Goal: Information Seeking & Learning: Learn about a topic

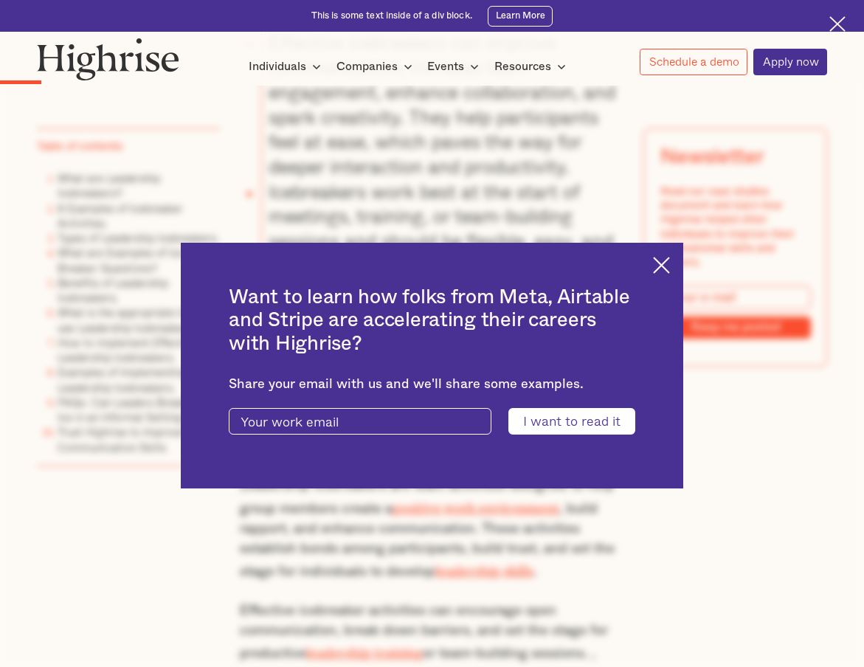
scroll to position [1547, 0]
click at [670, 260] on img at bounding box center [661, 265] width 17 height 17
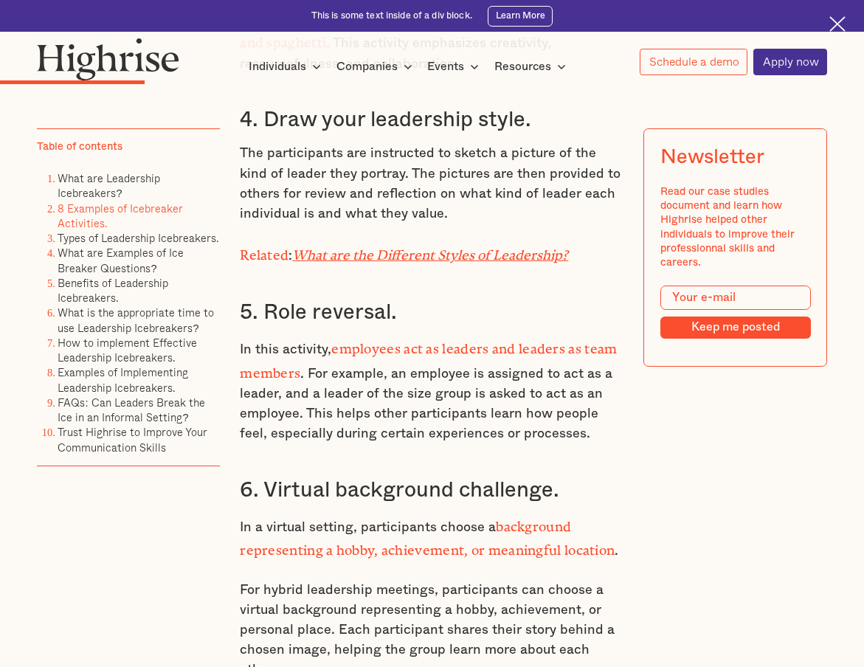
scroll to position [3232, 0]
click at [473, 254] on em "What are the Different Styles of Leadership?" at bounding box center [430, 251] width 276 height 9
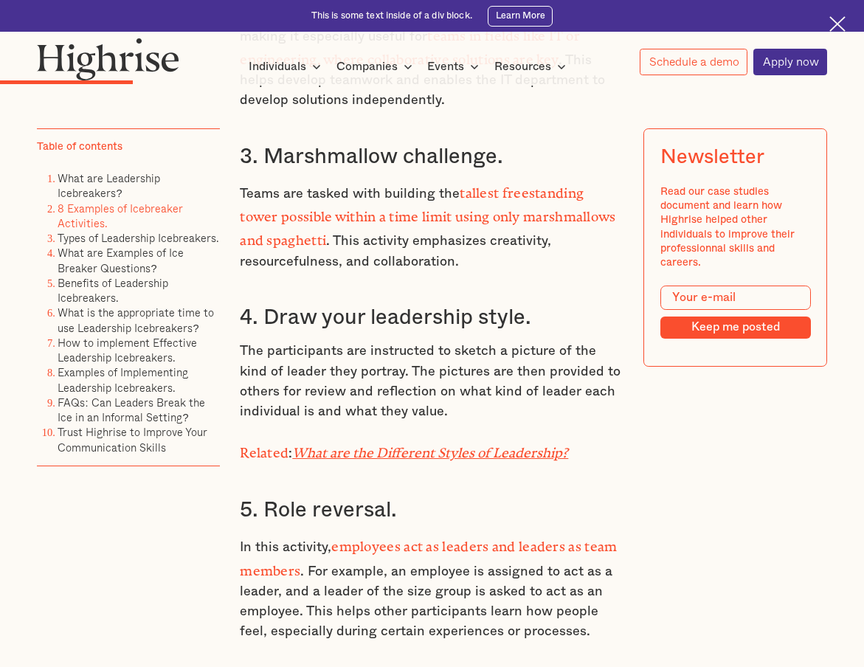
scroll to position [3032, 0]
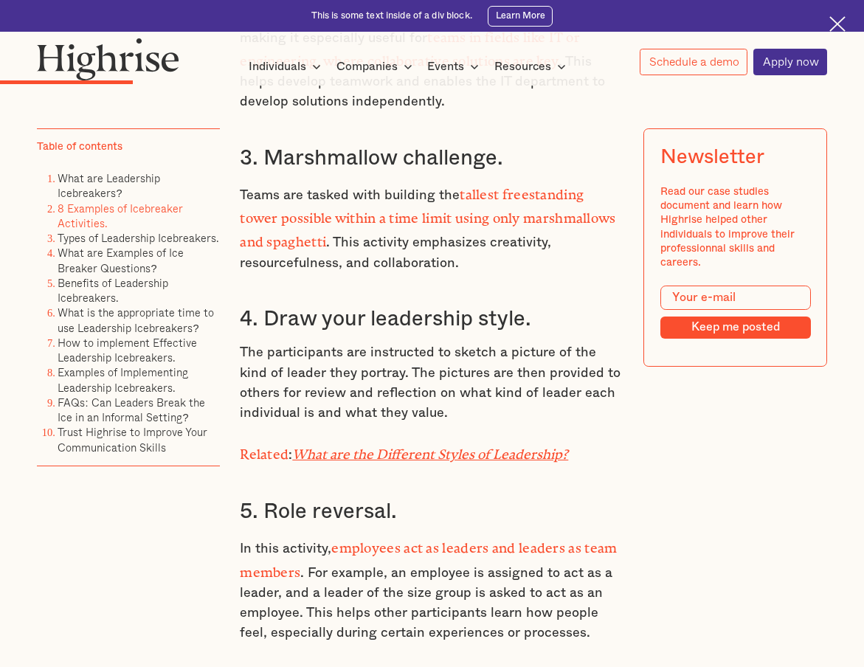
click at [435, 351] on p "The participants are instructed to sketch a picture of the kind of leader they …" at bounding box center [432, 382] width 385 height 80
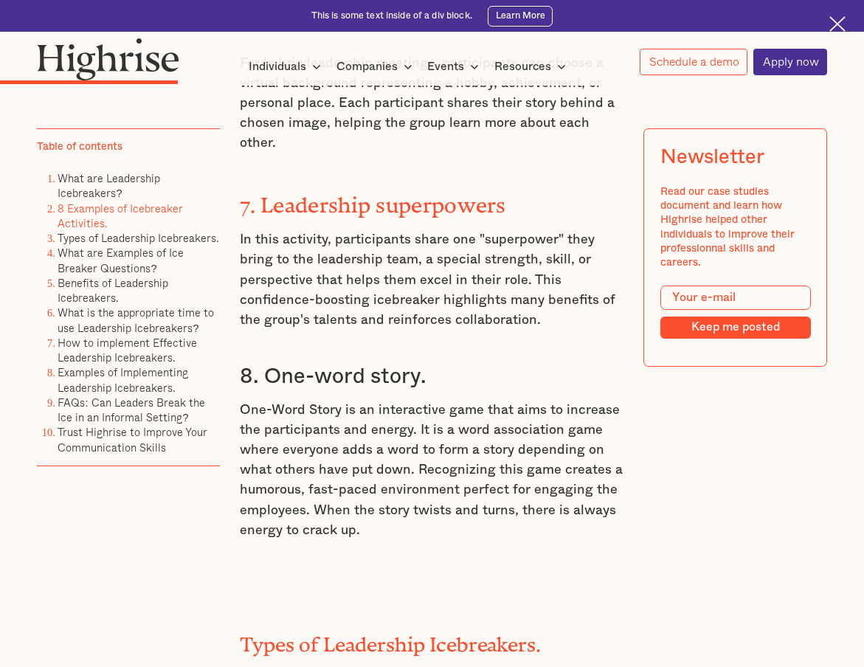
scroll to position [3760, 0]
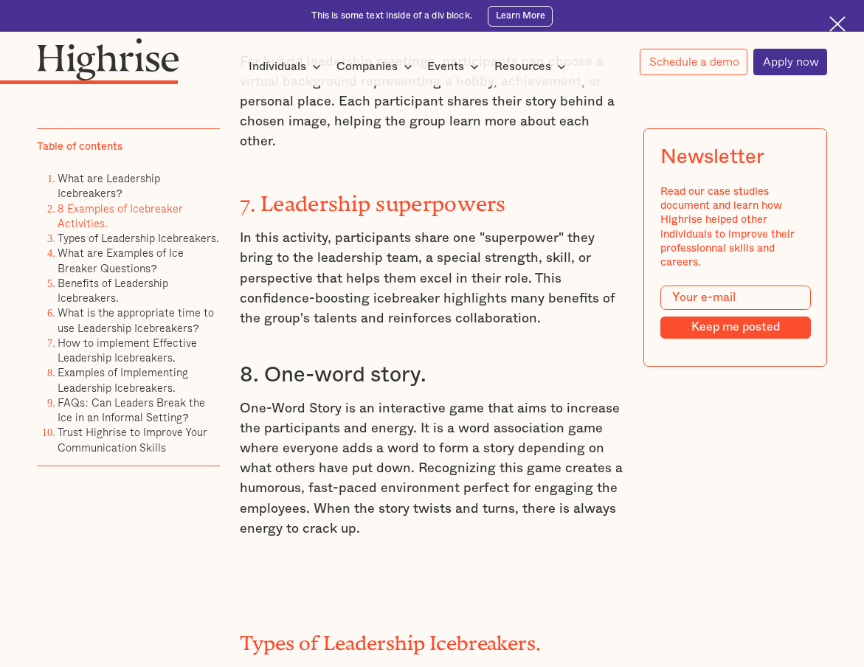
click at [426, 399] on p "One-Word Story is an interactive game that aims to increase the participants an…" at bounding box center [432, 469] width 385 height 140
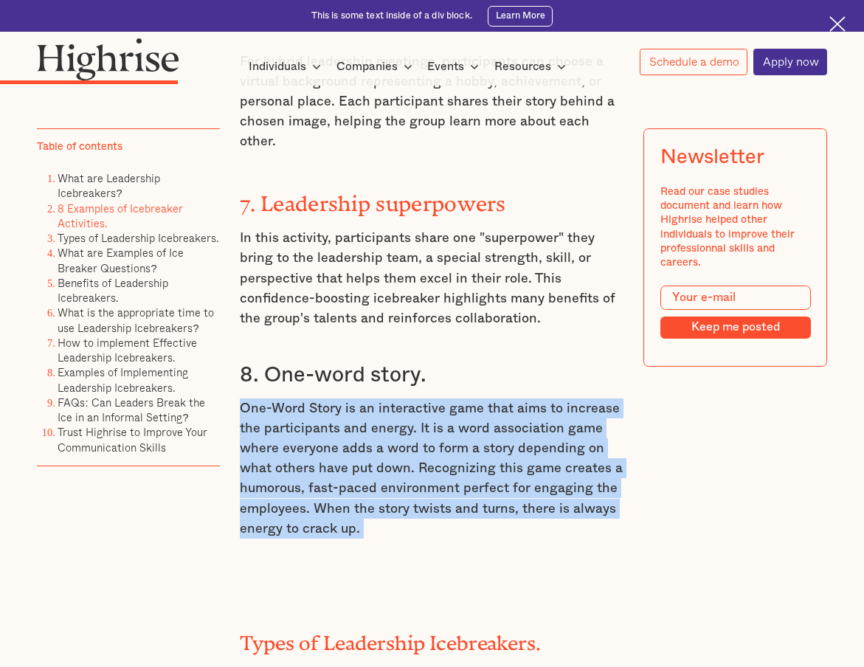
click at [426, 400] on p "One-Word Story is an interactive game that aims to increase the participants an…" at bounding box center [432, 469] width 385 height 140
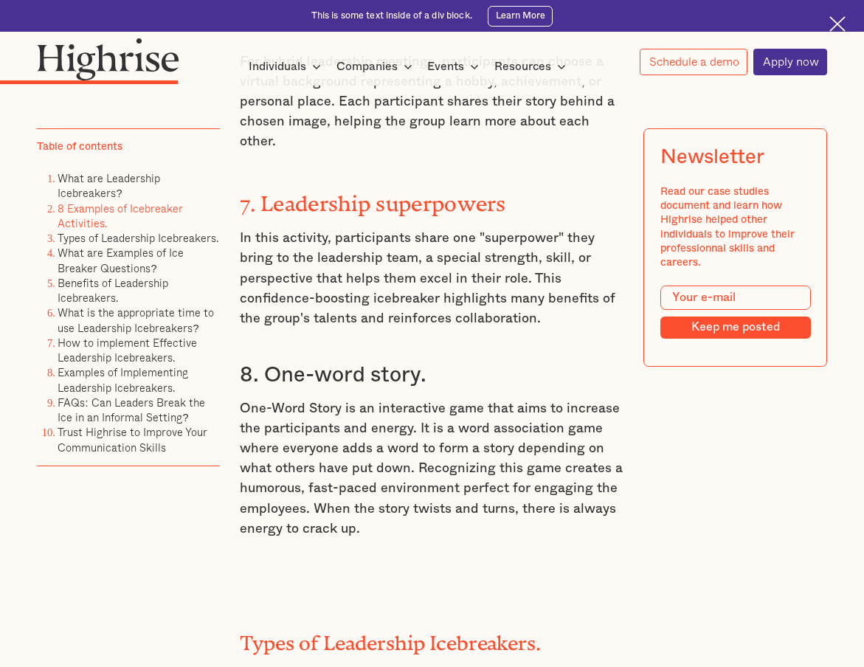
click at [426, 400] on p "One-Word Story is an interactive game that aims to increase the participants an…" at bounding box center [432, 469] width 385 height 140
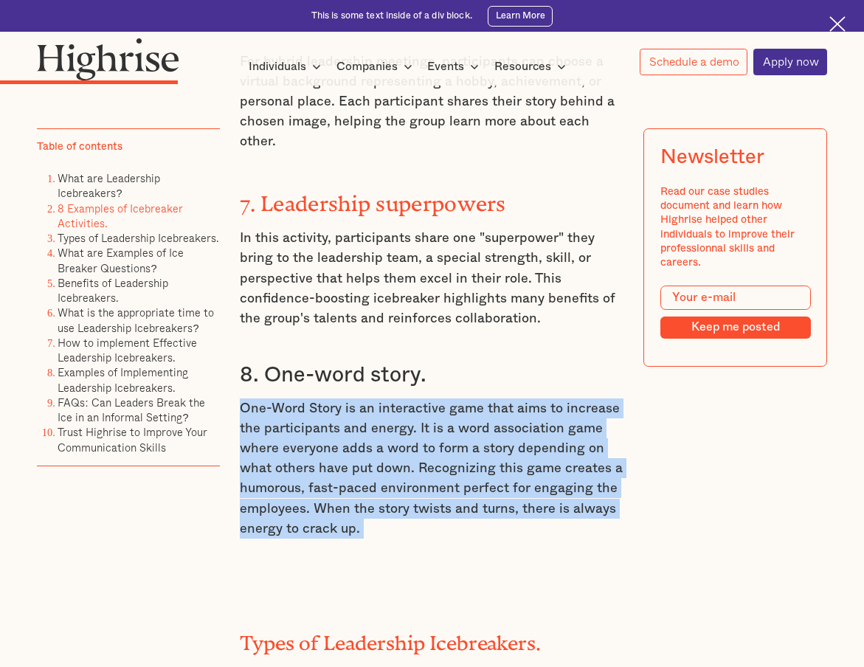
click at [413, 417] on p "One-Word Story is an interactive game that aims to increase the participants an…" at bounding box center [432, 469] width 385 height 140
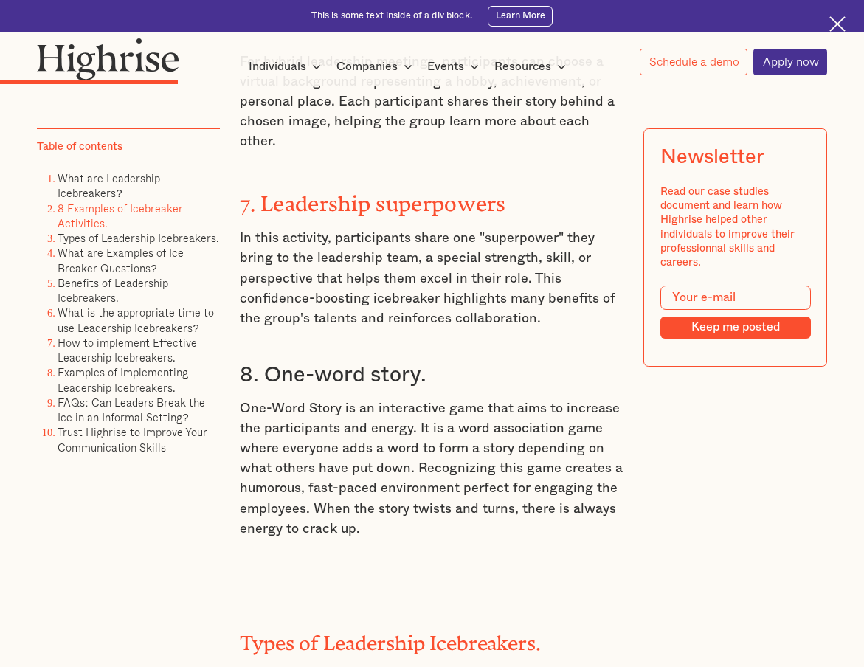
click at [413, 417] on p "One-Word Story is an interactive game that aims to increase the participants an…" at bounding box center [432, 469] width 385 height 140
click at [388, 436] on p "One-Word Story is an interactive game that aims to increase the participants an…" at bounding box center [432, 469] width 385 height 140
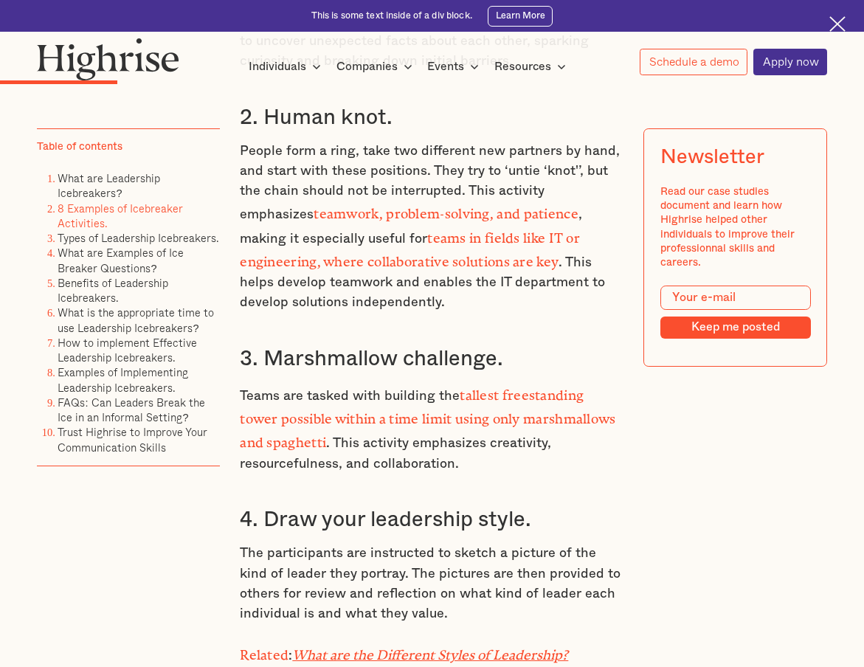
scroll to position [3006, 0]
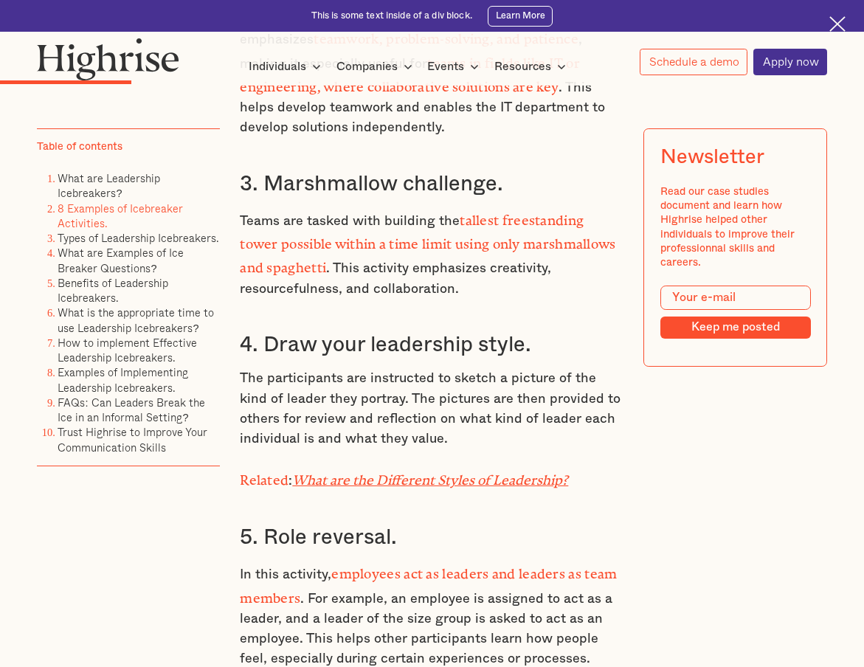
click at [456, 458] on div "What are Leadership Icebreakers? Leadership icebreakers are team activities des…" at bounding box center [432, 119] width 385 height 2385
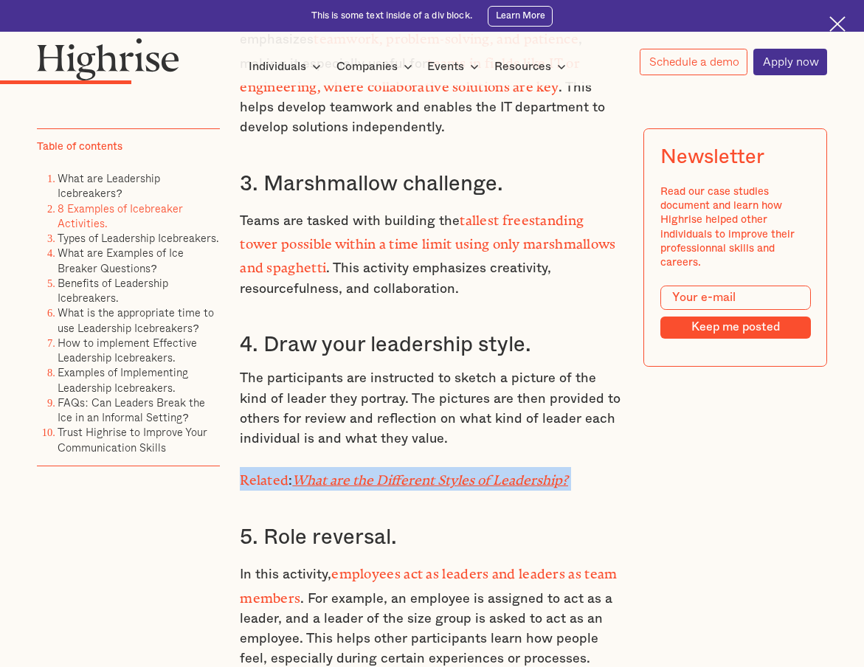
click at [456, 458] on div "What are Leadership Icebreakers? Leadership icebreakers are team activities des…" at bounding box center [432, 119] width 385 height 2385
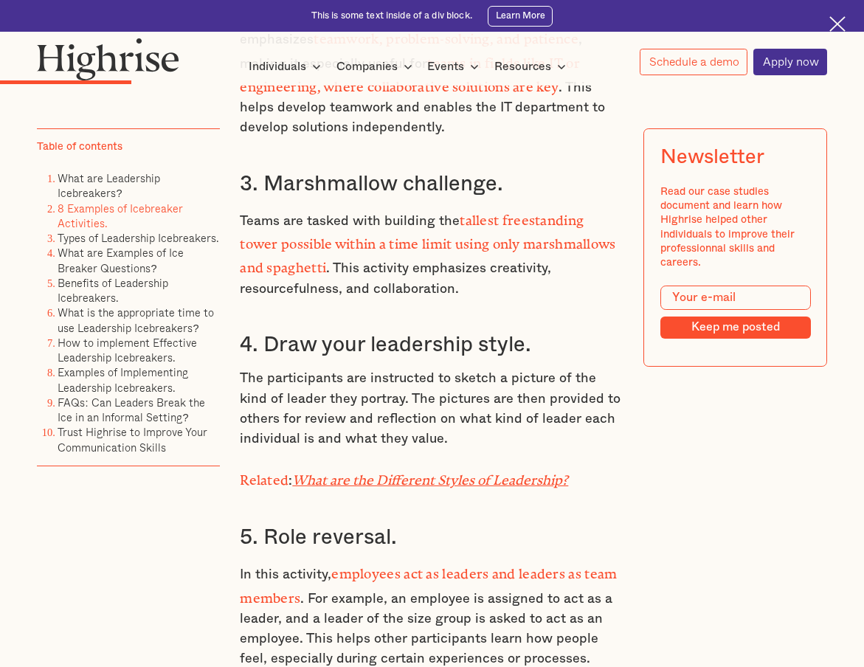
click at [456, 458] on div "What are Leadership Icebreakers? Leadership icebreakers are team activities des…" at bounding box center [432, 119] width 385 height 2385
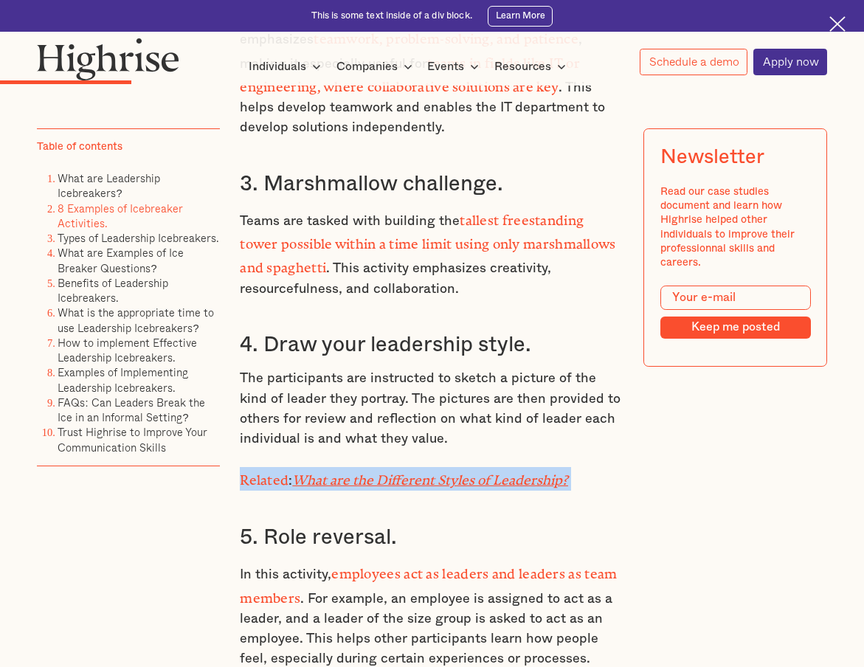
click at [456, 434] on p "The participants are instructed to sketch a picture of the kind of leader they …" at bounding box center [432, 408] width 385 height 80
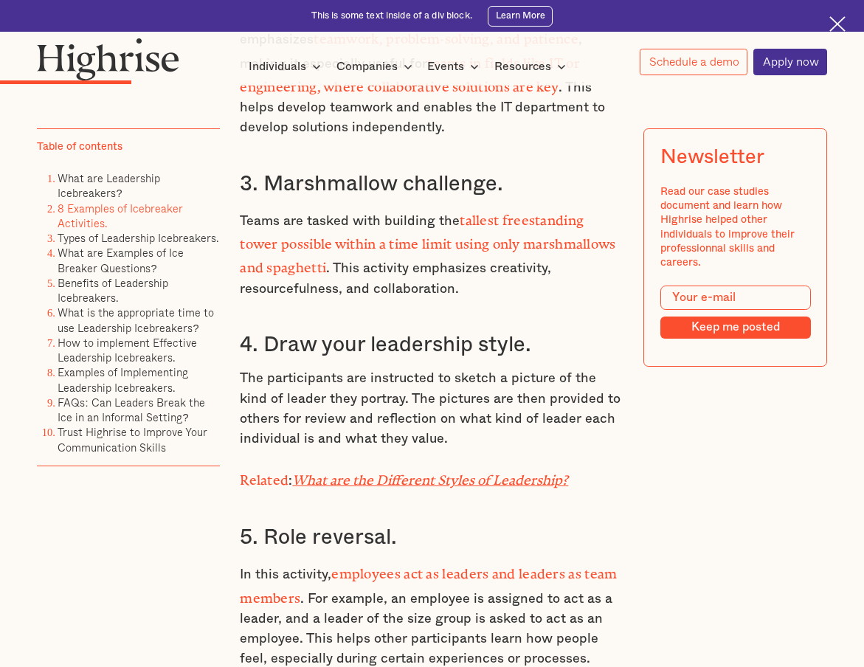
click at [456, 434] on p "The participants are instructed to sketch a picture of the kind of leader they …" at bounding box center [432, 408] width 385 height 80
click at [455, 434] on p "The participants are instructed to sketch a picture of the kind of leader they …" at bounding box center [432, 408] width 385 height 80
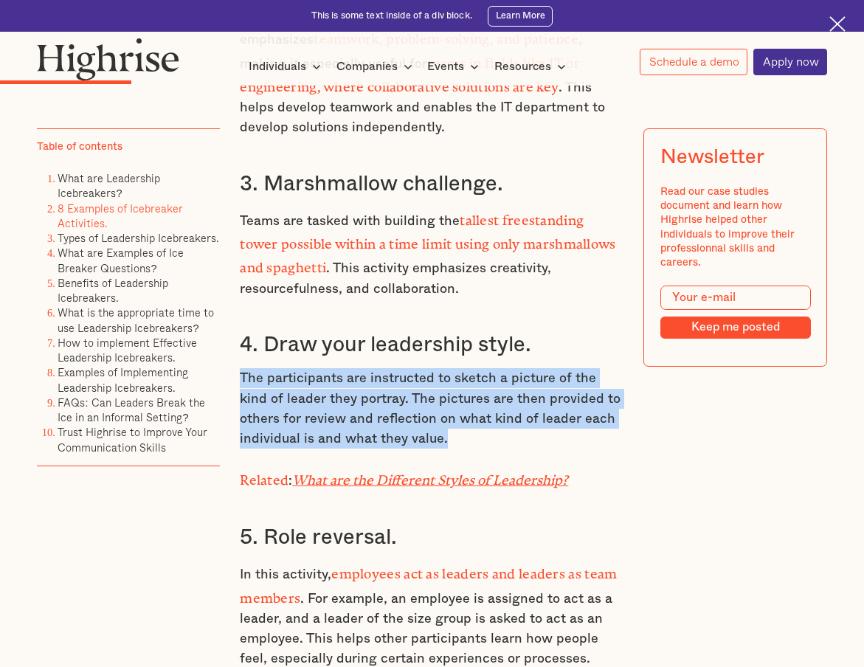
click at [455, 434] on p "The participants are instructed to sketch a picture of the kind of leader they …" at bounding box center [432, 408] width 385 height 80
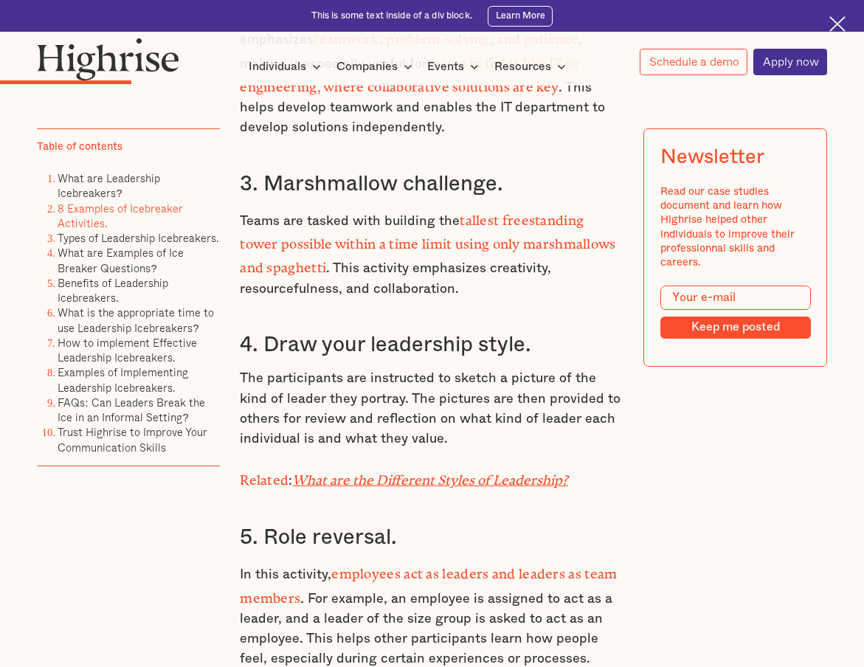
click at [455, 434] on p "The participants are instructed to sketch a picture of the kind of leader they …" at bounding box center [432, 408] width 385 height 80
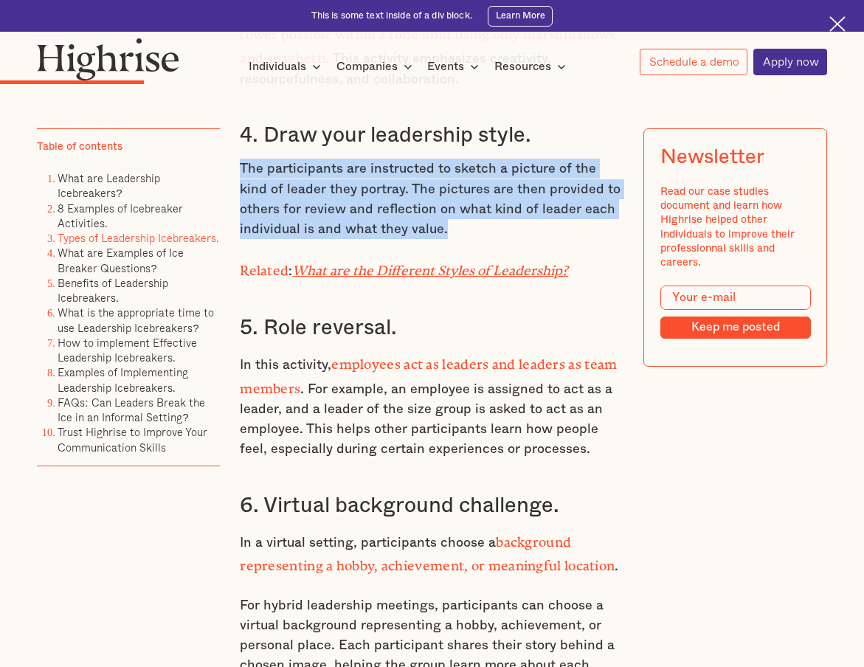
scroll to position [3217, 0]
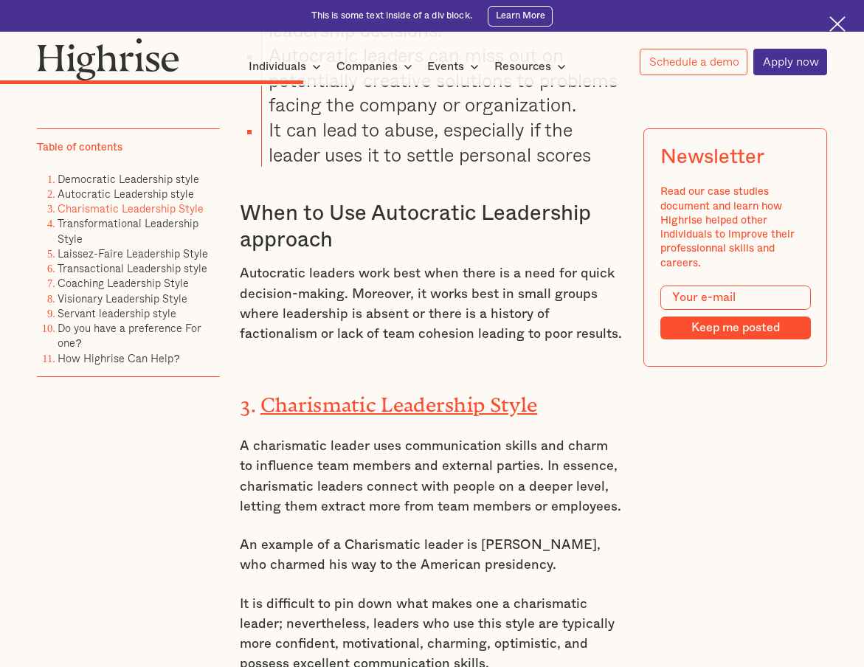
scroll to position [4708, 0]
click at [473, 435] on p "A charismatic leader uses communication skills and charm to influence team memb…" at bounding box center [432, 475] width 385 height 80
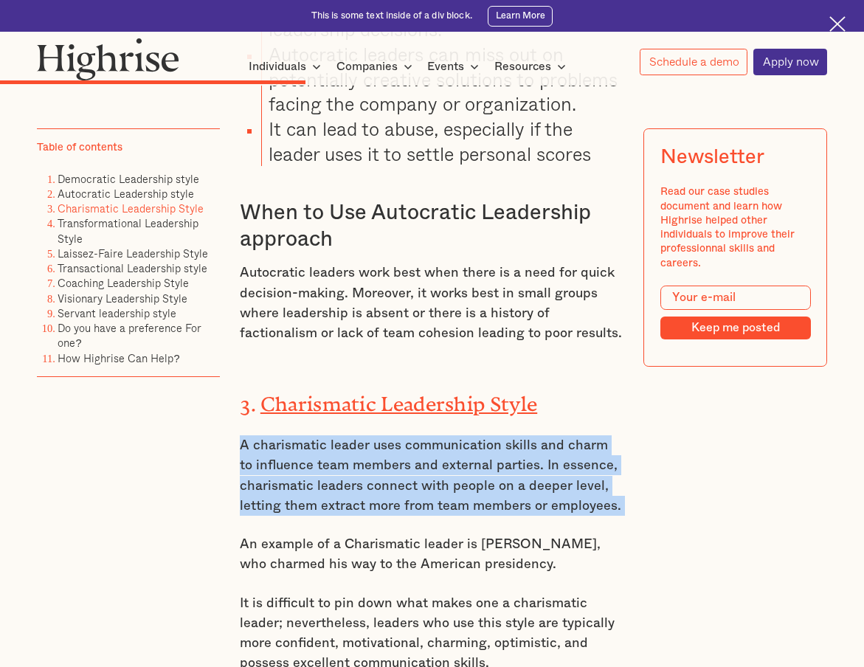
click at [473, 435] on p "A charismatic leader uses communication skills and charm to influence team memb…" at bounding box center [432, 475] width 385 height 80
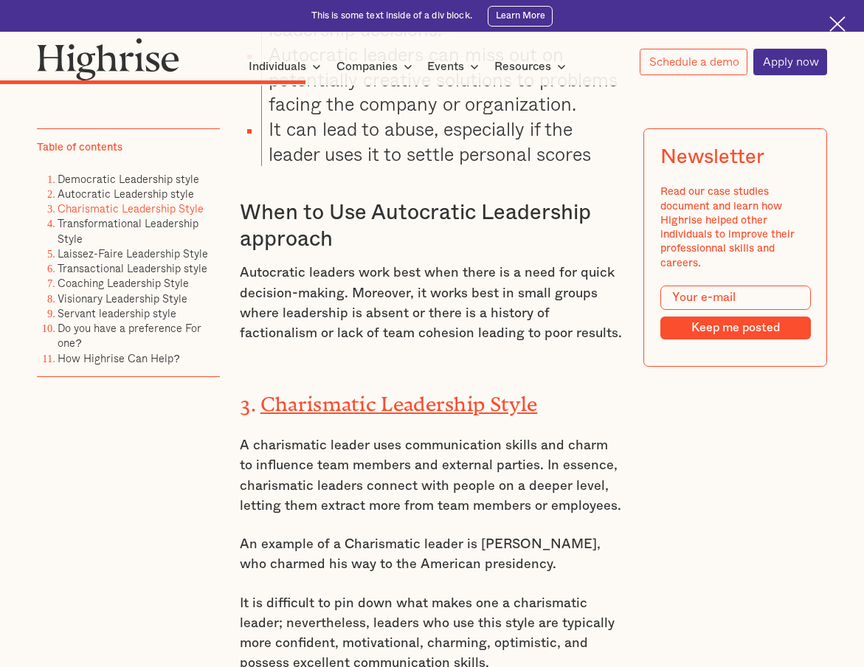
click at [473, 435] on p "A charismatic leader uses communication skills and charm to influence team memb…" at bounding box center [432, 475] width 385 height 80
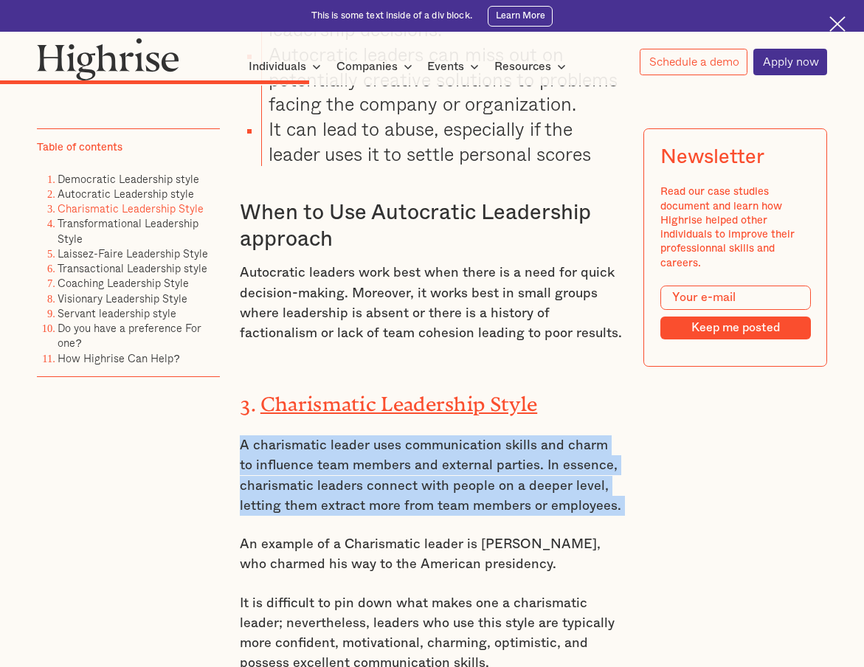
scroll to position [4786, 0]
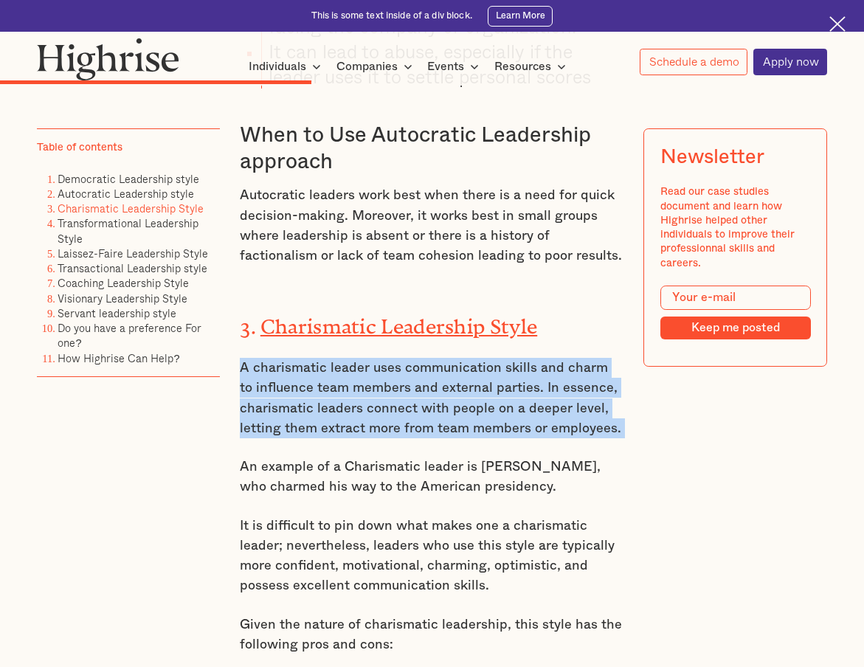
click at [473, 457] on p "An example of a Charismatic leader is Barack Obama, who charmed his way to the …" at bounding box center [432, 477] width 385 height 40
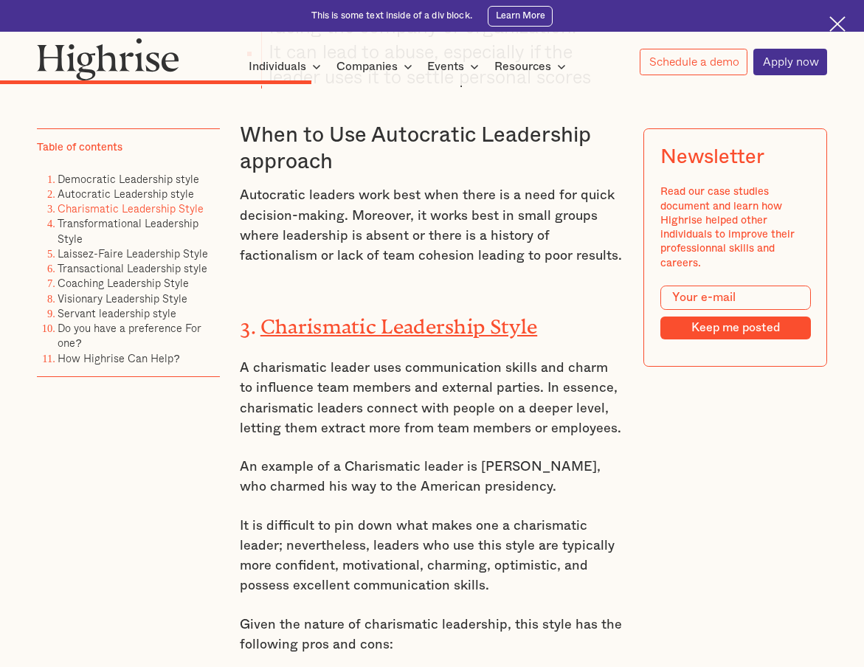
click at [473, 457] on p "An example of a Charismatic leader is Barack Obama, who charmed his way to the …" at bounding box center [432, 477] width 385 height 40
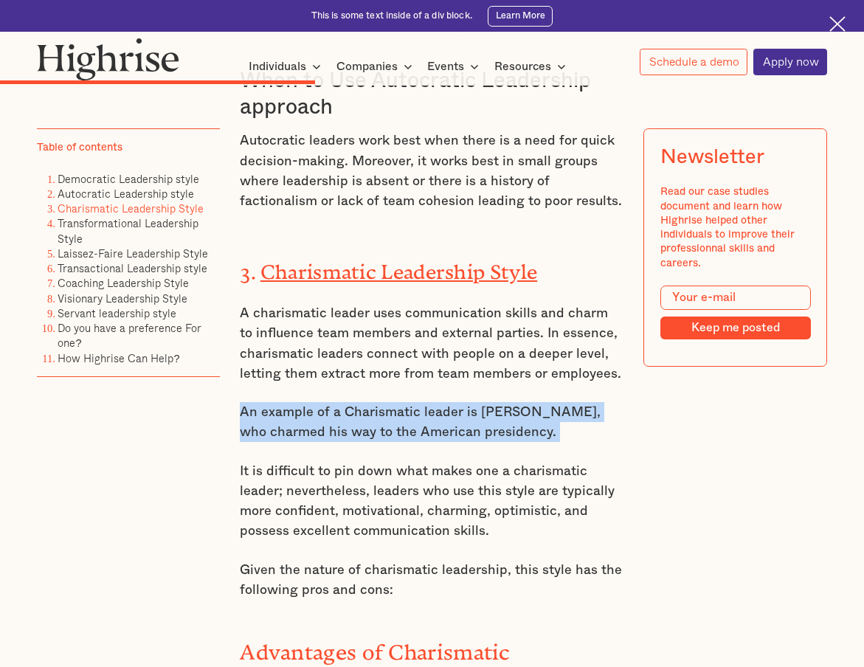
scroll to position [4847, 0]
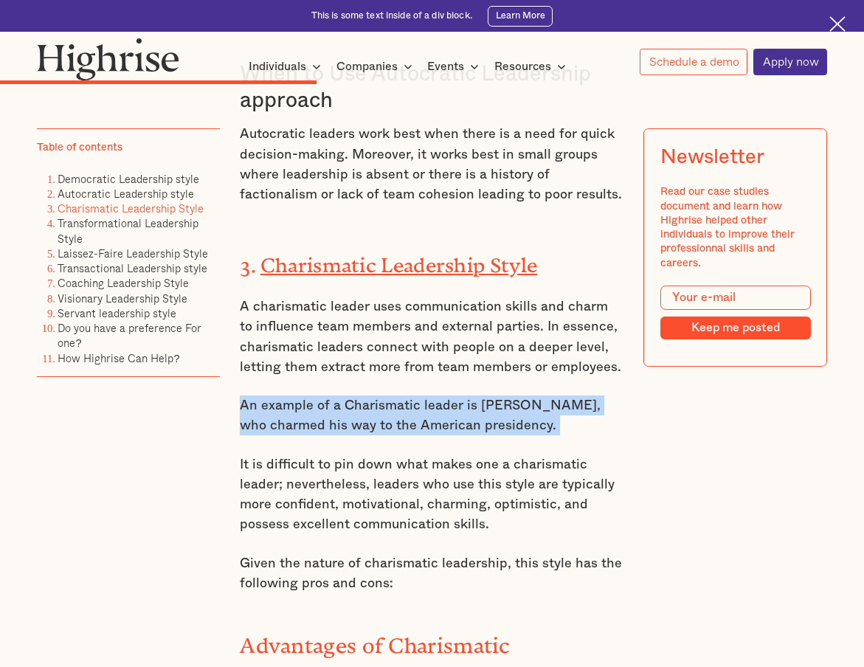
click at [473, 455] on p "It is difficult to pin down what makes one a charismatic leader; nevertheless, …" at bounding box center [432, 495] width 385 height 80
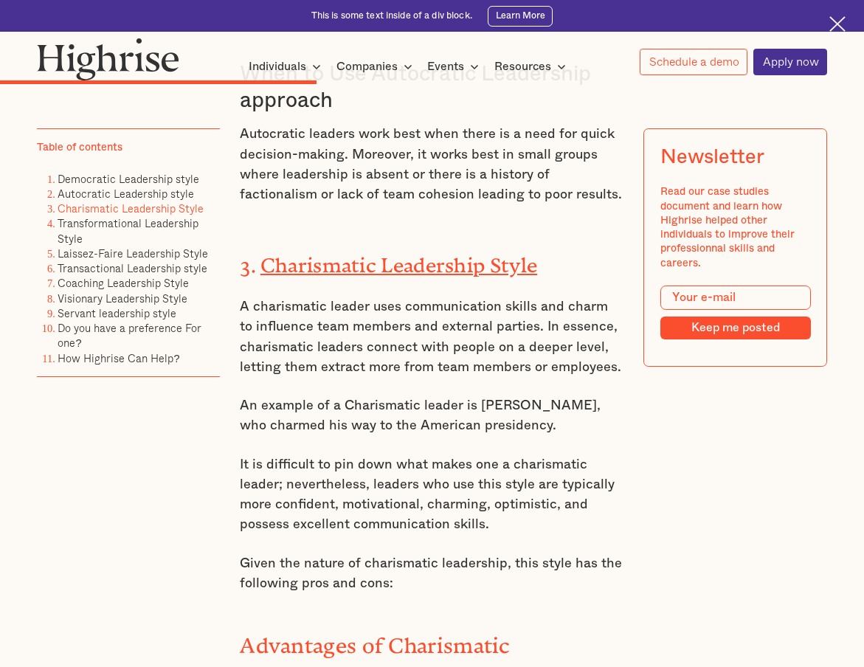
click at [473, 455] on p "It is difficult to pin down what makes one a charismatic leader; nevertheless, …" at bounding box center [432, 495] width 385 height 80
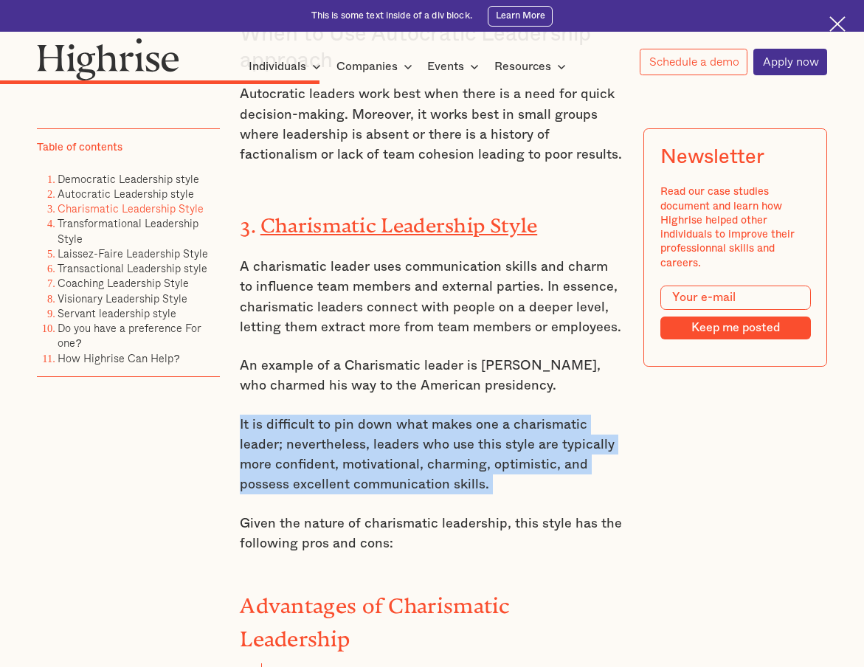
scroll to position [4888, 0]
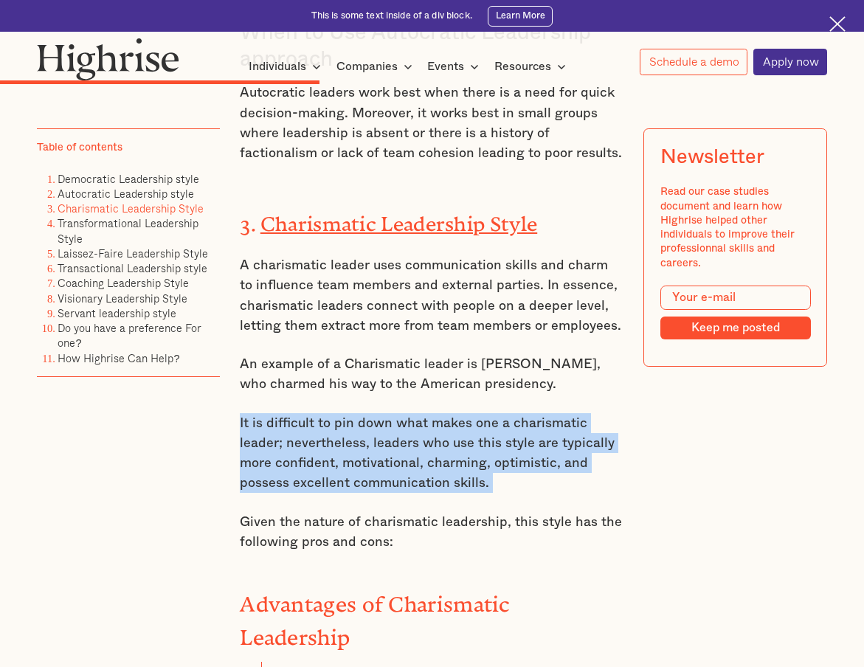
click at [469, 512] on p "Given the nature of charismatic leadership, this style has the following pros a…" at bounding box center [432, 532] width 385 height 40
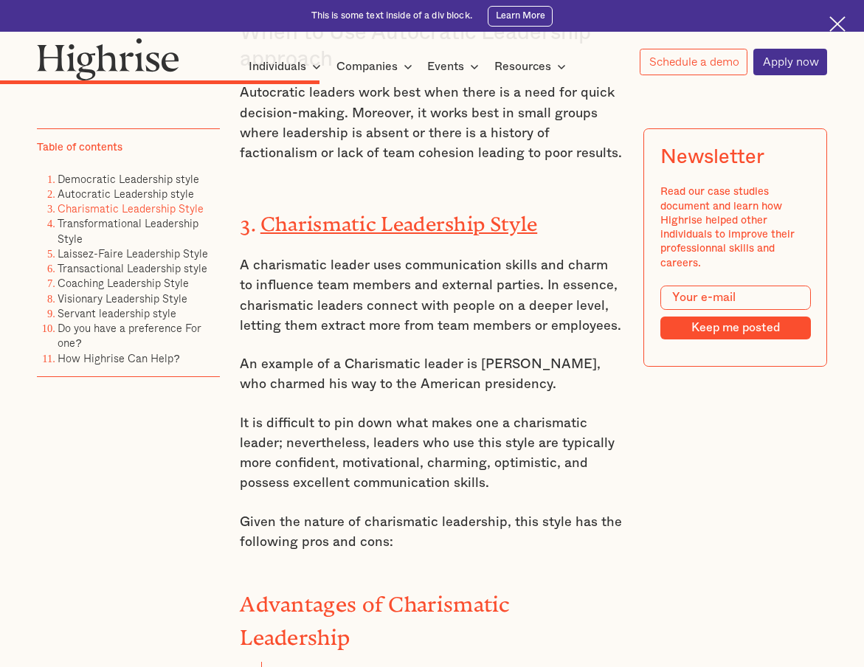
click at [469, 512] on p "Given the nature of charismatic leadership, this style has the following pros a…" at bounding box center [432, 532] width 385 height 40
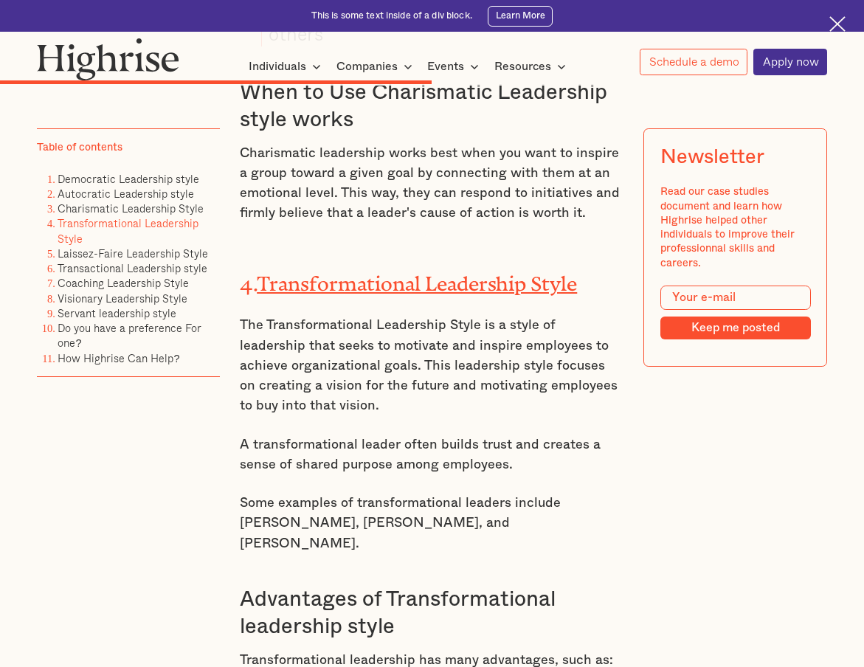
scroll to position [6361, 0]
click at [435, 314] on p "The Transformational Leadership Style is a style of leadership that seeks to mo…" at bounding box center [432, 364] width 385 height 100
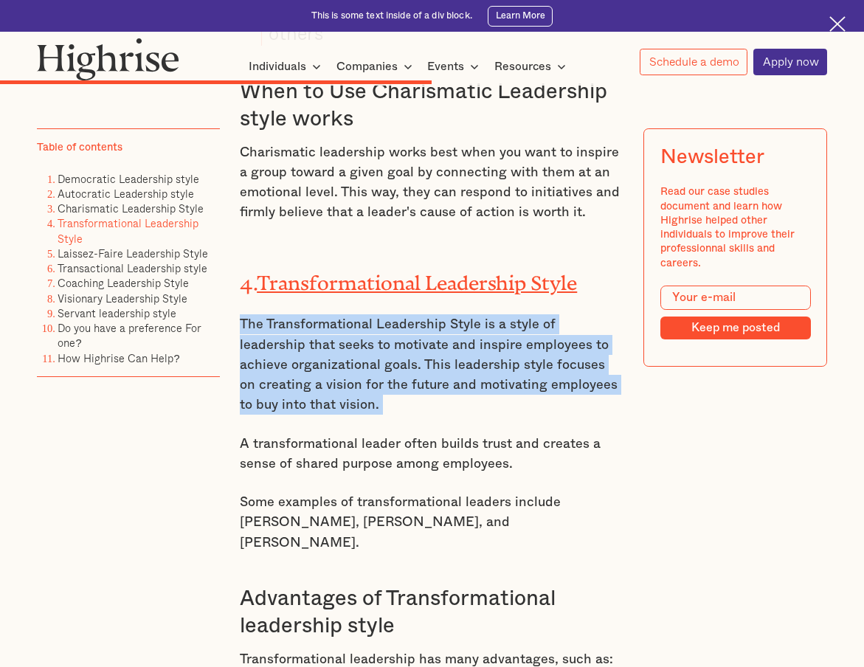
click at [435, 314] on p "The Transformational Leadership Style is a style of leadership that seeks to mo…" at bounding box center [432, 364] width 385 height 100
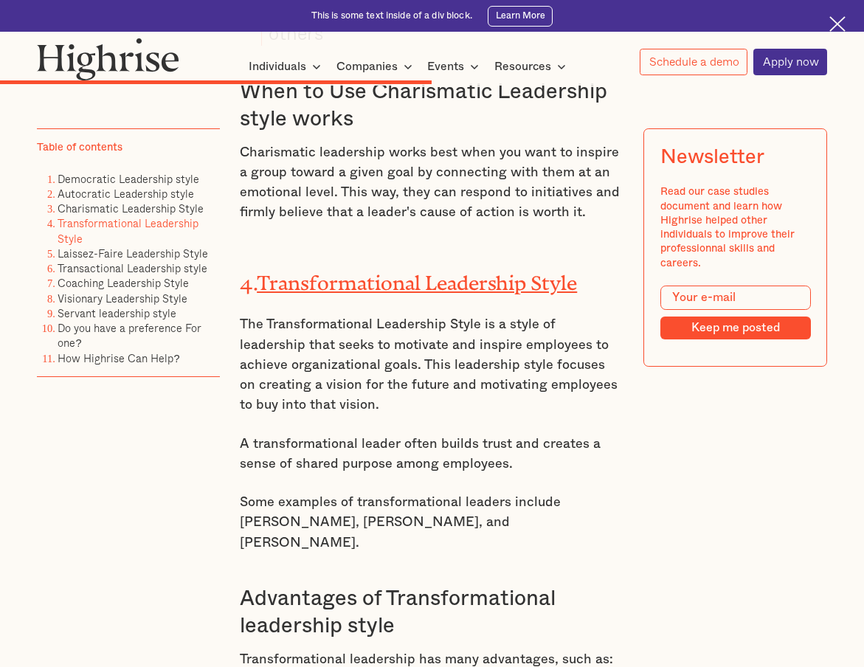
click at [435, 314] on p "The Transformational Leadership Style is a style of leadership that seeks to mo…" at bounding box center [432, 364] width 385 height 100
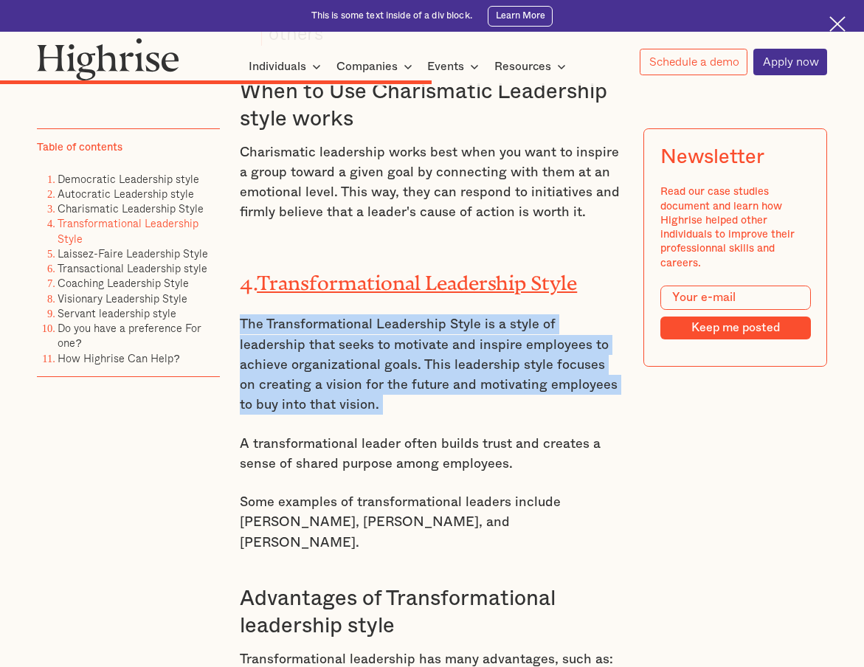
click at [435, 314] on p "The Transformational Leadership Style is a style of leadership that seeks to mo…" at bounding box center [432, 364] width 385 height 100
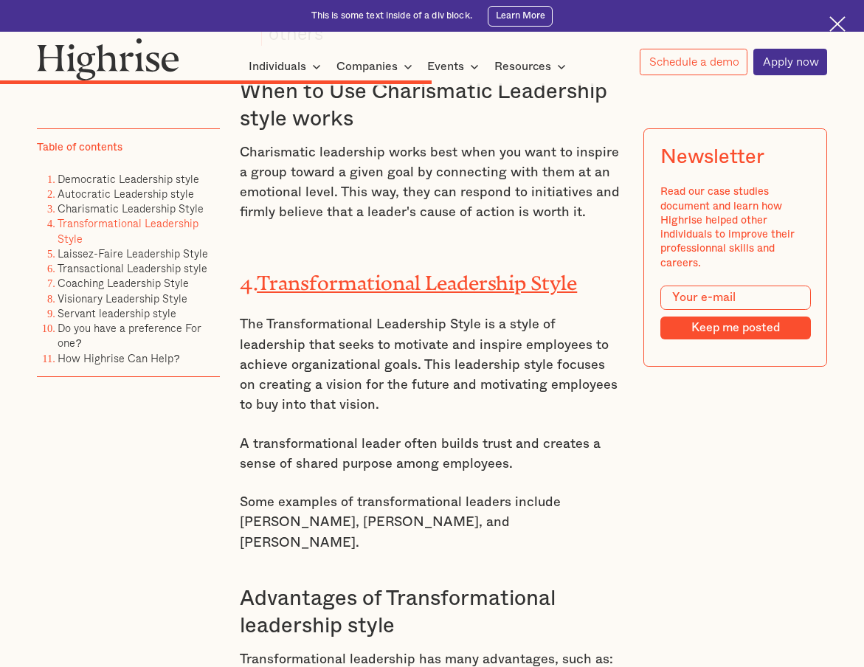
click at [435, 314] on p "The Transformational Leadership Style is a style of leadership that seeks to mo…" at bounding box center [432, 364] width 385 height 100
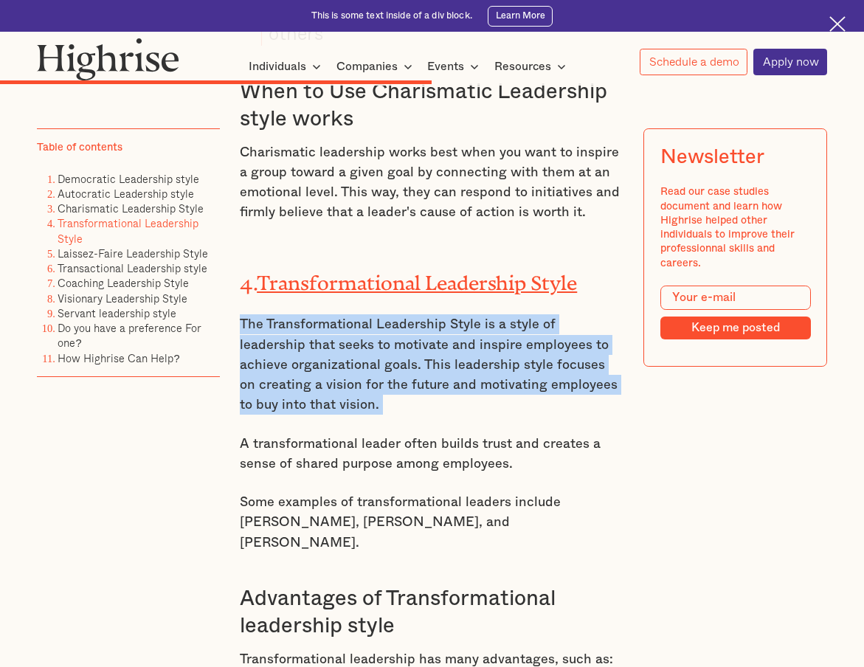
click at [435, 314] on p "The Transformational Leadership Style is a style of leadership that seeks to mo…" at bounding box center [432, 364] width 385 height 100
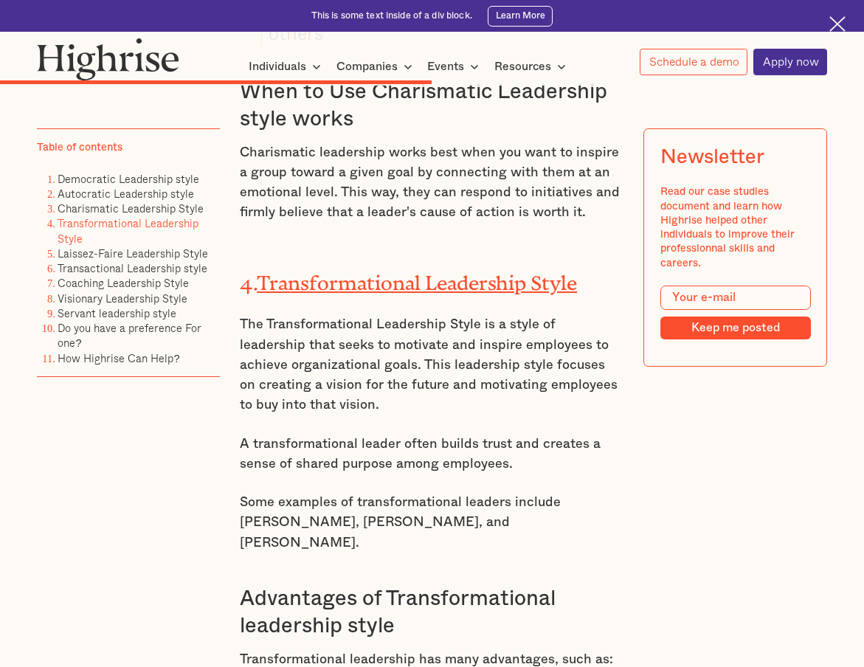
click at [435, 314] on p "The Transformational Leadership Style is a style of leadership that seeks to mo…" at bounding box center [432, 364] width 385 height 100
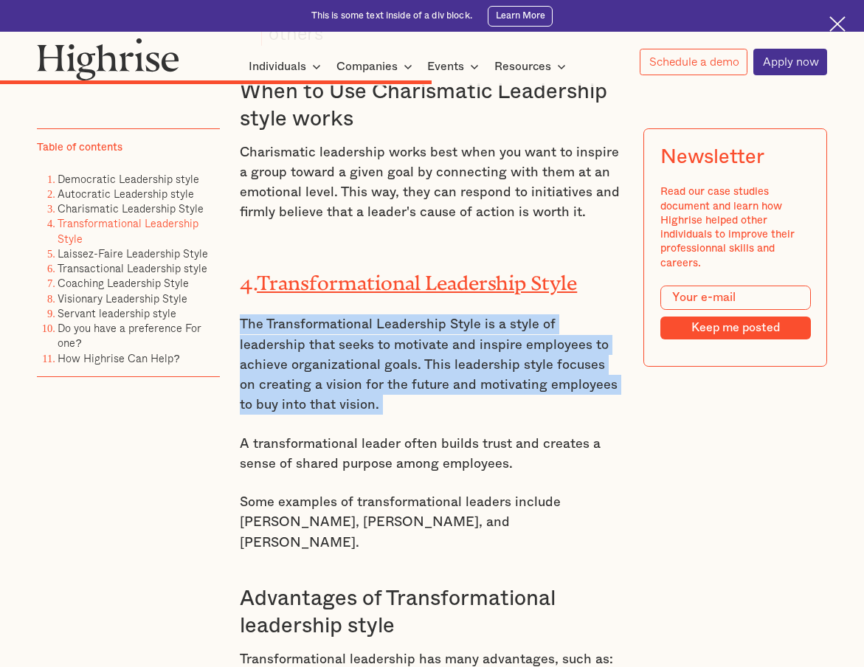
click at [435, 314] on p "The Transformational Leadership Style is a style of leadership that seeks to mo…" at bounding box center [432, 364] width 385 height 100
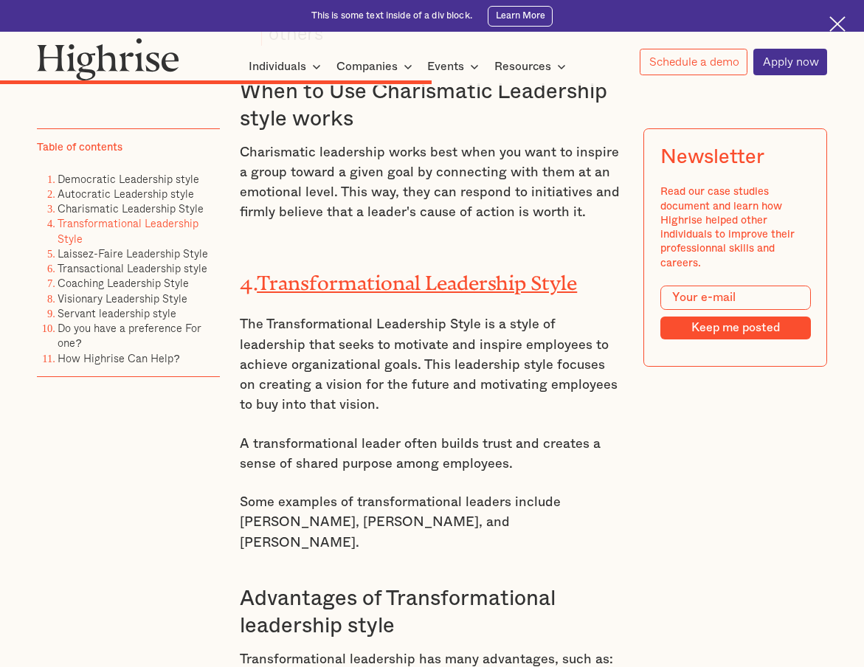
click at [435, 314] on p "The Transformational Leadership Style is a style of leadership that seeks to mo…" at bounding box center [432, 364] width 385 height 100
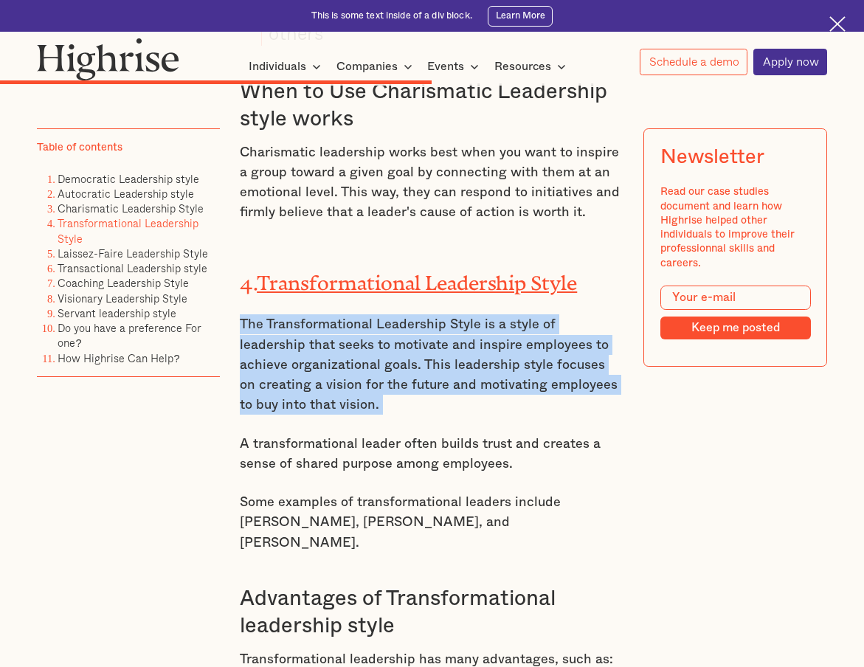
click at [435, 314] on p "The Transformational Leadership Style is a style of leadership that seeks to mo…" at bounding box center [432, 364] width 385 height 100
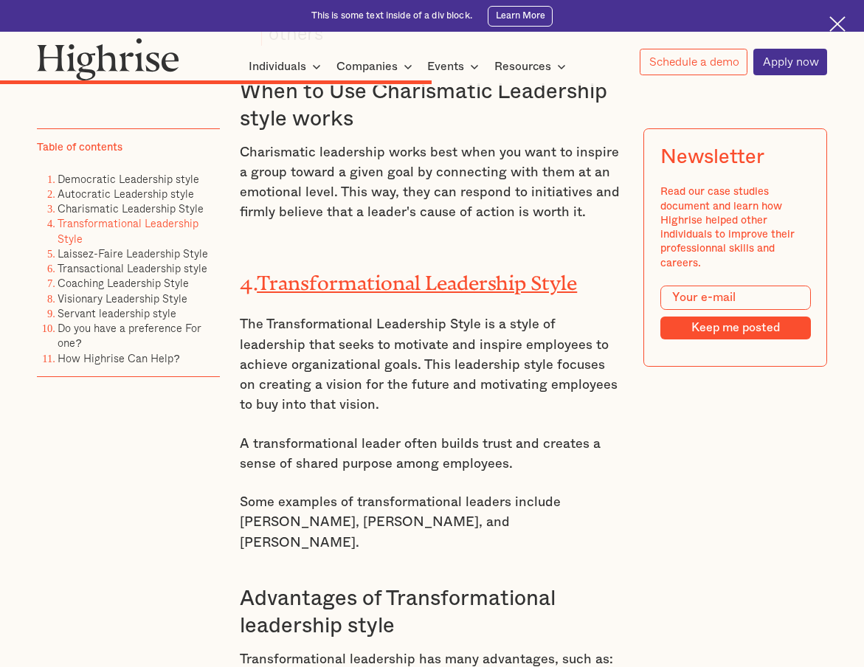
click at [435, 314] on p "The Transformational Leadership Style is a style of leadership that seeks to mo…" at bounding box center [432, 364] width 385 height 100
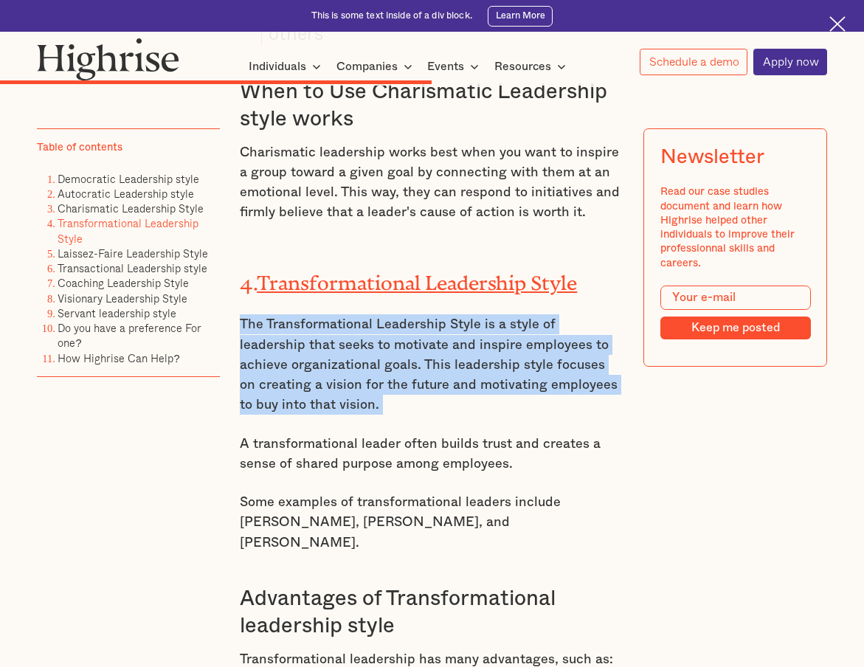
click at [435, 314] on p "The Transformational Leadership Style is a style of leadership that seeks to mo…" at bounding box center [432, 364] width 385 height 100
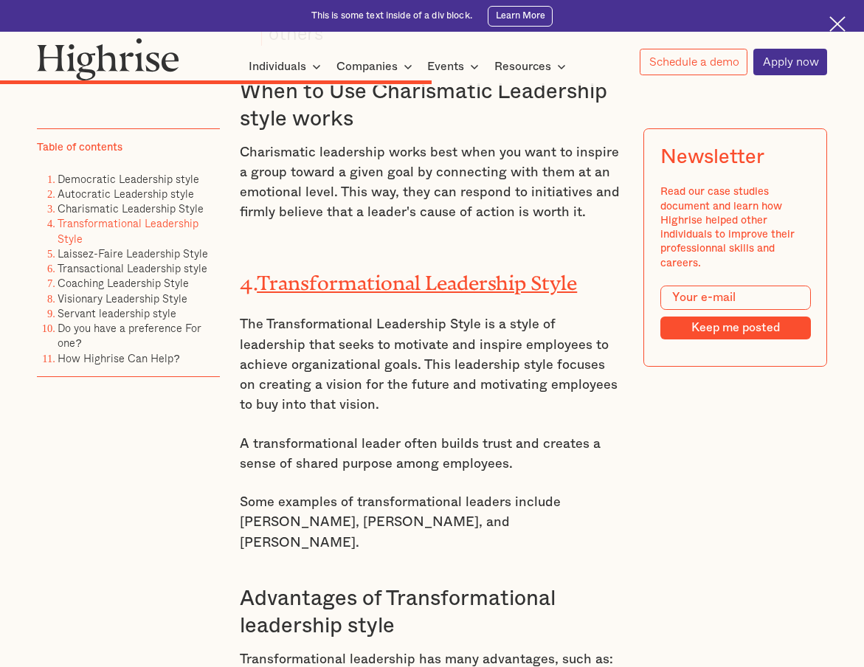
click at [435, 314] on p "The Transformational Leadership Style is a style of leadership that seeks to mo…" at bounding box center [432, 364] width 385 height 100
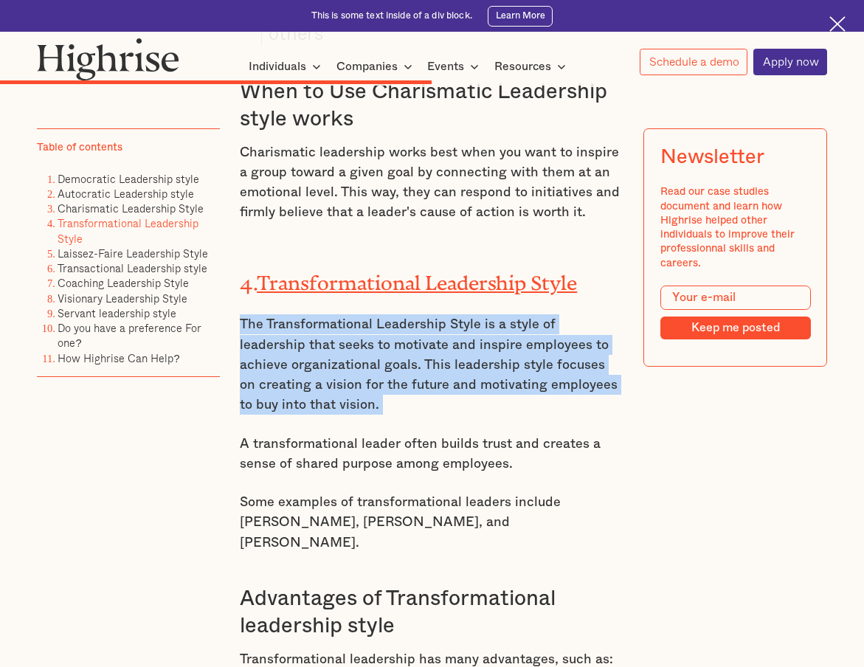
click at [435, 314] on p "The Transformational Leadership Style is a style of leadership that seeks to mo…" at bounding box center [432, 364] width 385 height 100
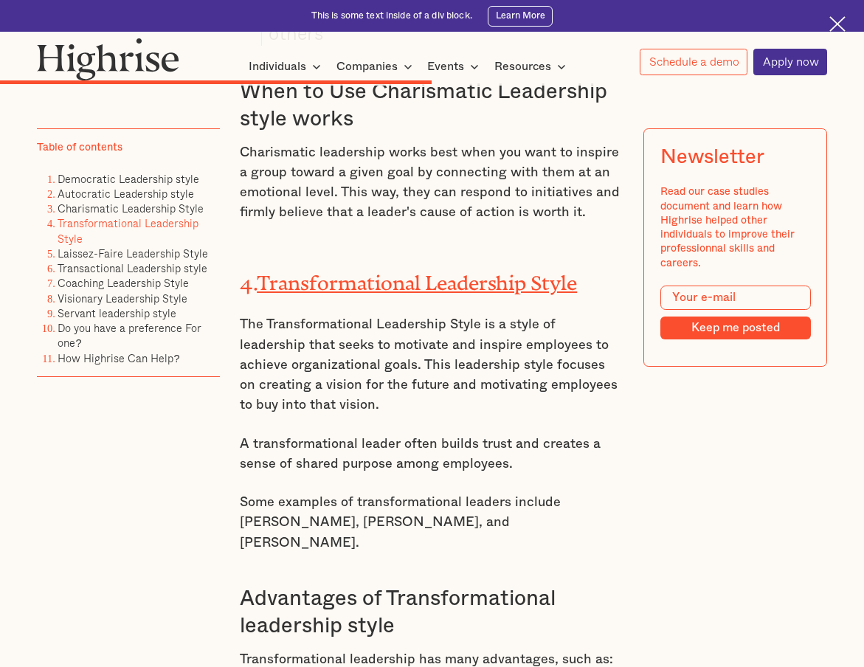
click at [435, 314] on p "The Transformational Leadership Style is a style of leadership that seeks to mo…" at bounding box center [432, 364] width 385 height 100
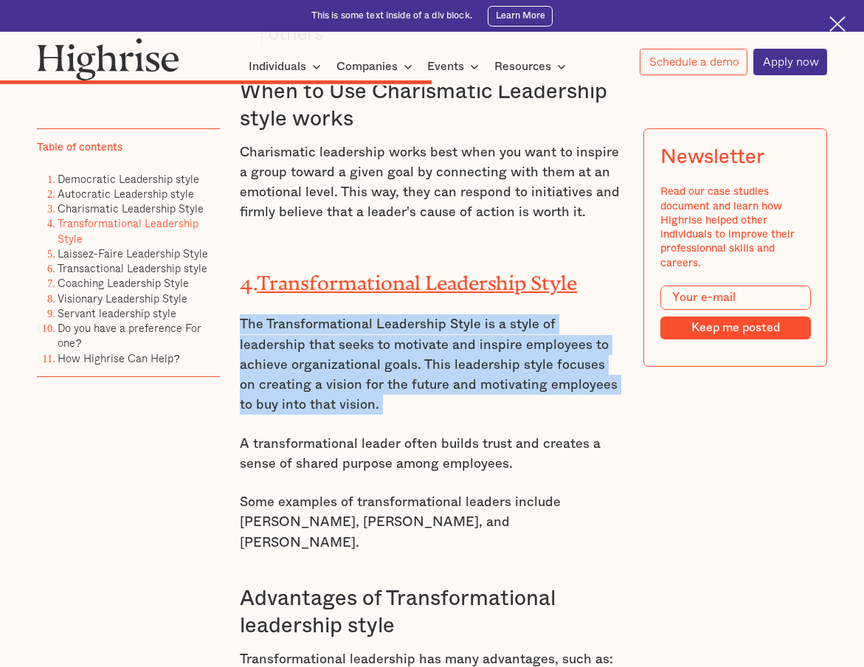
click at [435, 314] on p "The Transformational Leadership Style is a style of leadership that seeks to mo…" at bounding box center [432, 364] width 385 height 100
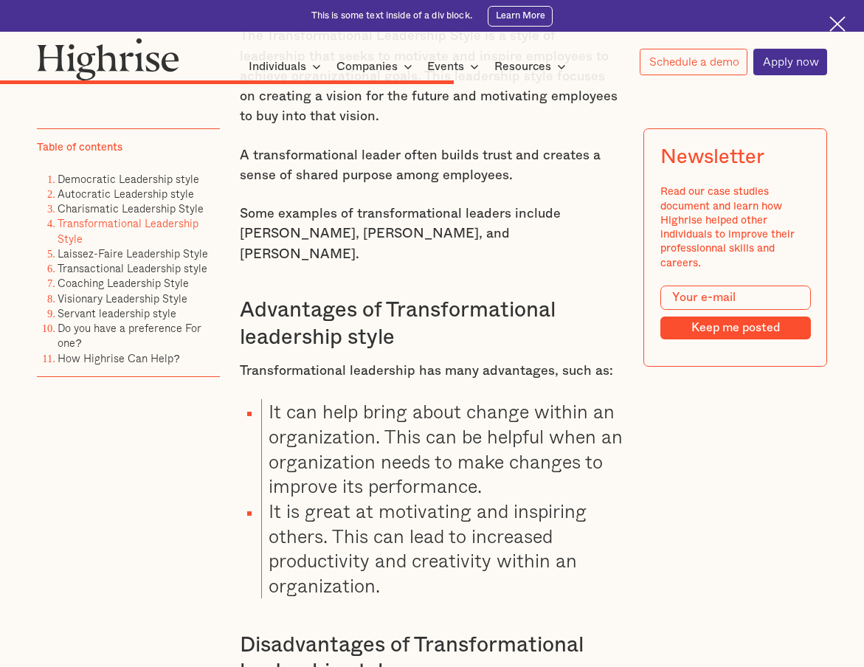
scroll to position [6652, 0]
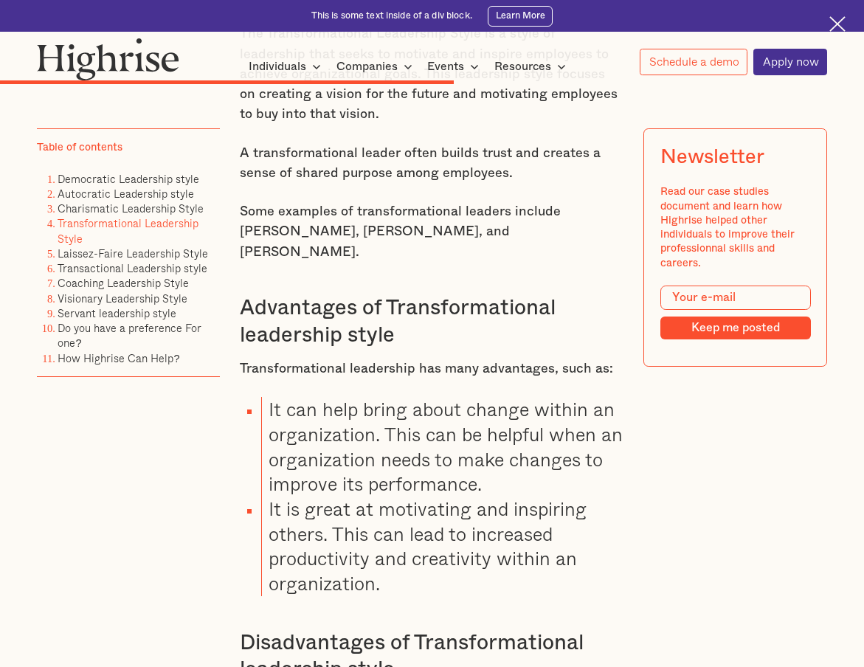
click at [435, 397] on li "It can help bring about change within an organization. This can be helpful when…" at bounding box center [442, 447] width 363 height 100
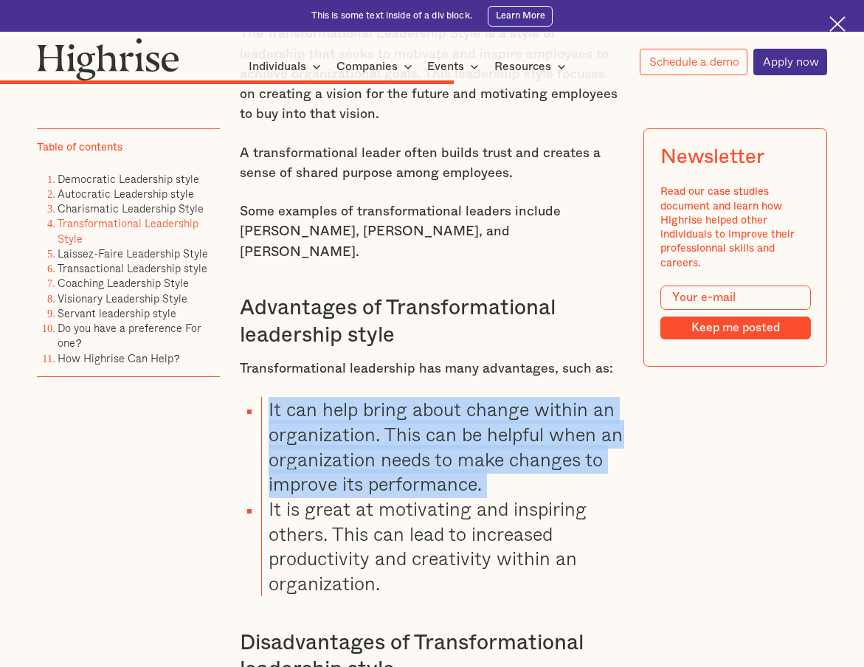
click at [430, 497] on li "It is great at motivating and inspiring others. This can lead to increased prod…" at bounding box center [442, 547] width 363 height 100
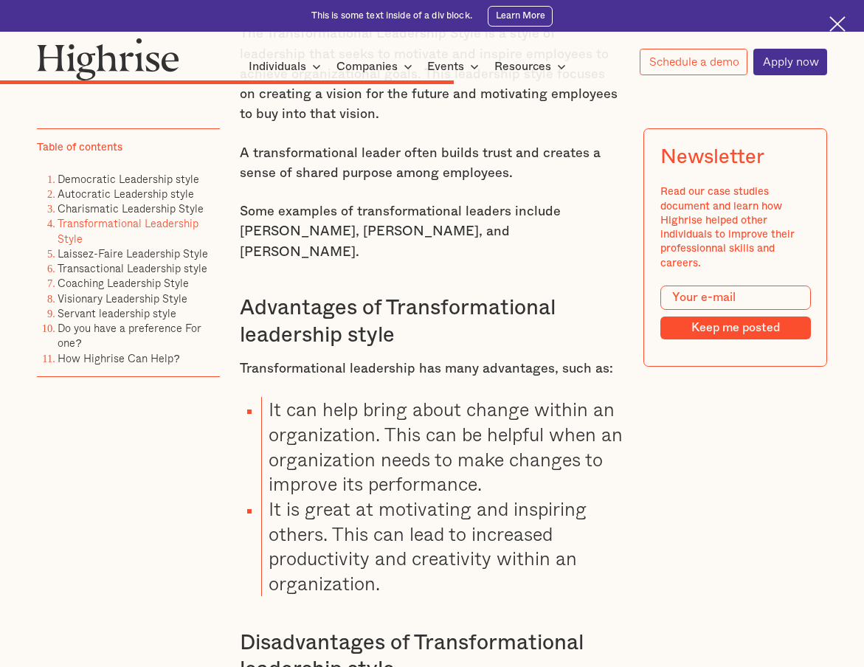
click at [430, 497] on li "It is great at motivating and inspiring others. This can lead to increased prod…" at bounding box center [442, 547] width 363 height 100
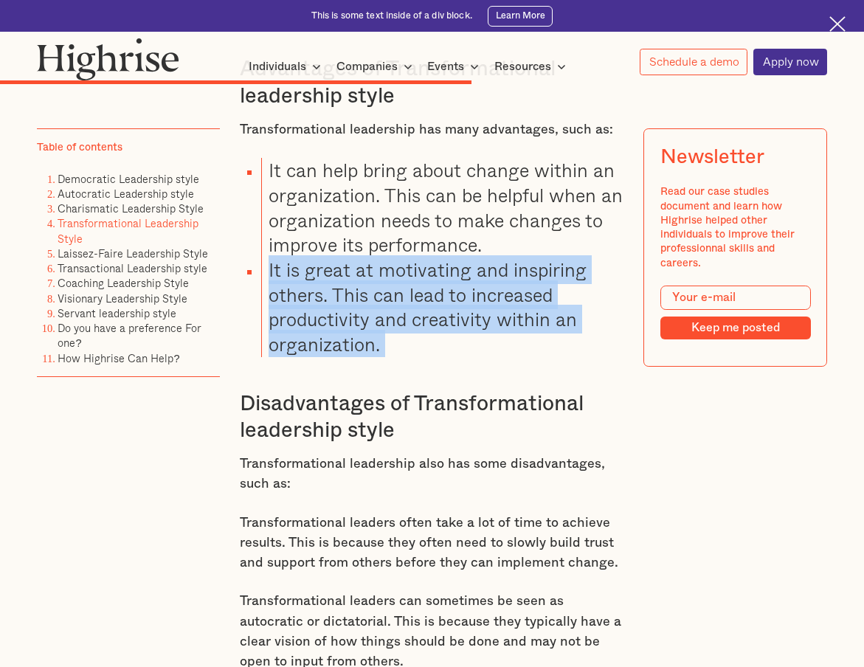
scroll to position [6896, 0]
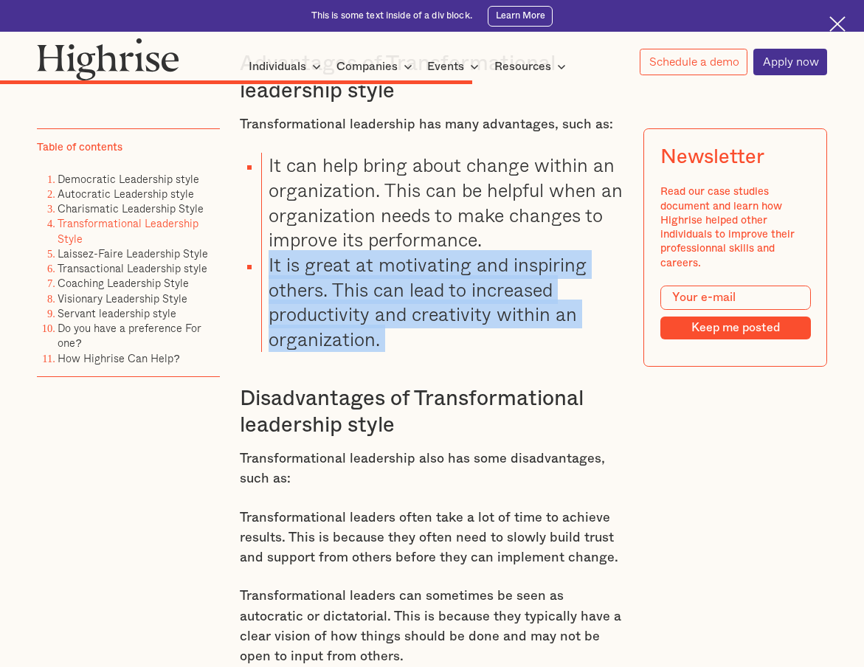
click at [430, 508] on p "Transformational leaders often take a lot of time to achieve results. This is b…" at bounding box center [432, 538] width 385 height 60
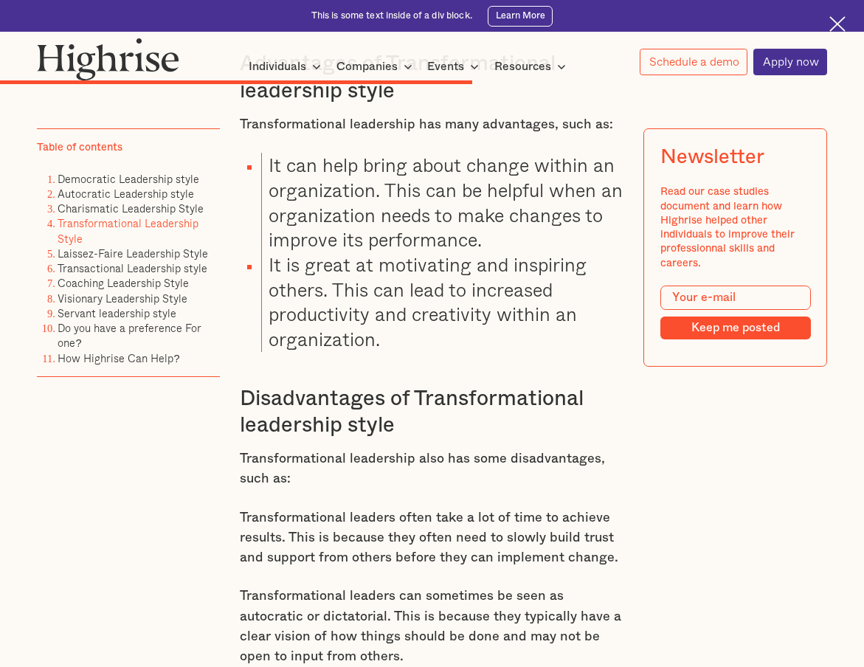
click at [430, 508] on p "Transformational leaders often take a lot of time to achieve results. This is b…" at bounding box center [432, 538] width 385 height 60
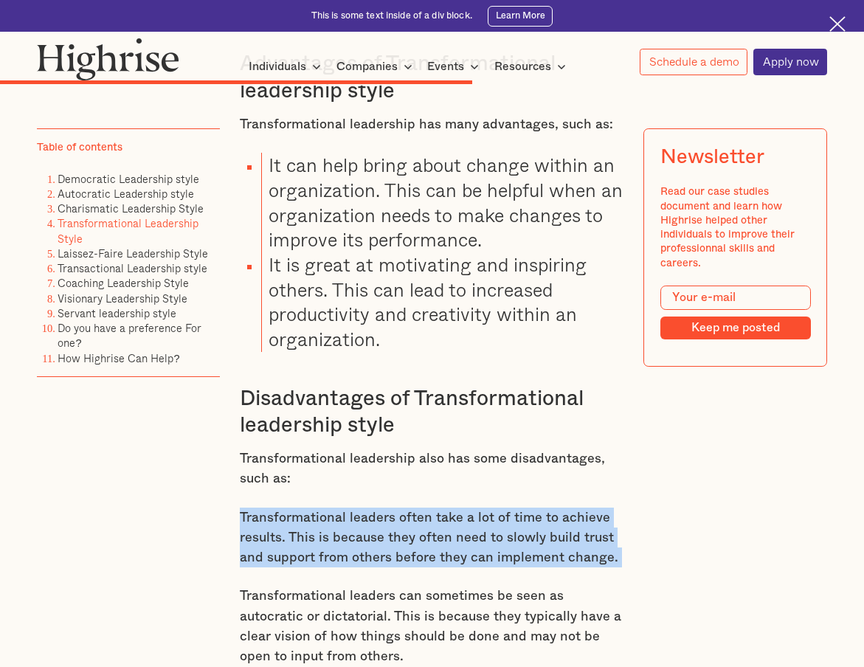
click at [422, 586] on p "Transformational leaders can sometimes be seen as autocratic or dictatorial. Th…" at bounding box center [432, 626] width 385 height 80
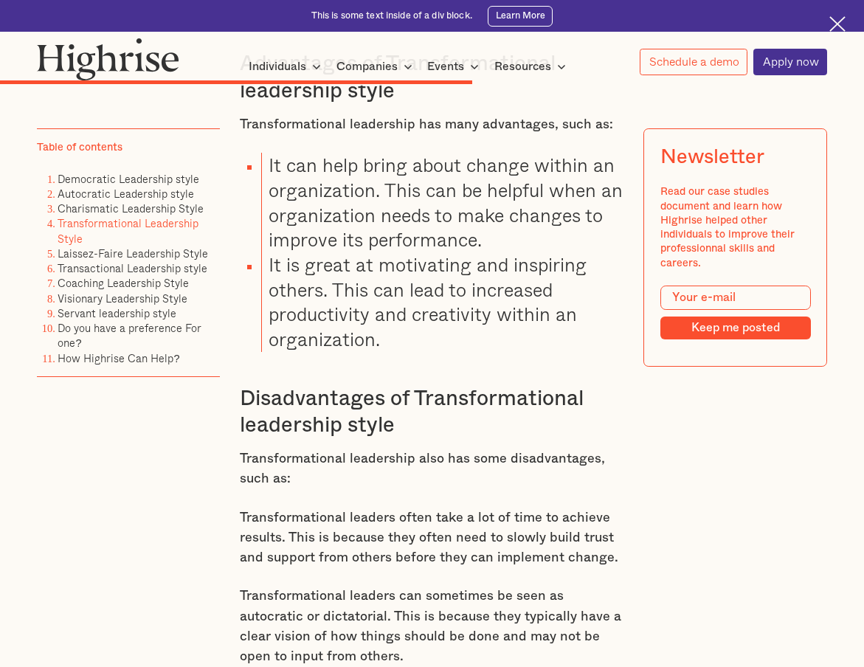
click at [422, 586] on p "Transformational leaders can sometimes be seen as autocratic or dictatorial. Th…" at bounding box center [432, 626] width 385 height 80
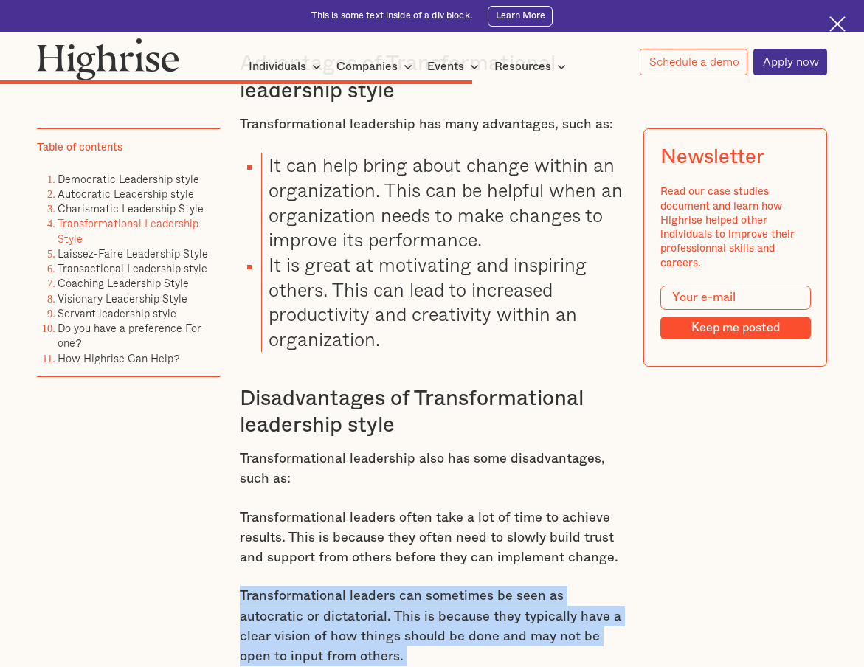
click at [422, 586] on p "Transformational leaders can sometimes be seen as autocratic or dictatorial. Th…" at bounding box center [432, 626] width 385 height 80
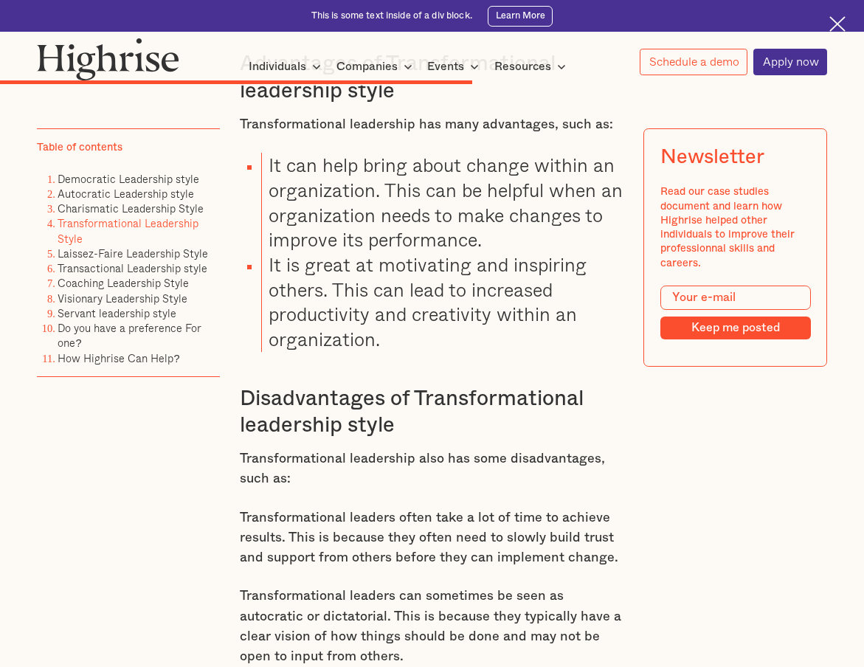
click at [422, 586] on p "Transformational leaders can sometimes be seen as autocratic or dictatorial. Th…" at bounding box center [432, 626] width 385 height 80
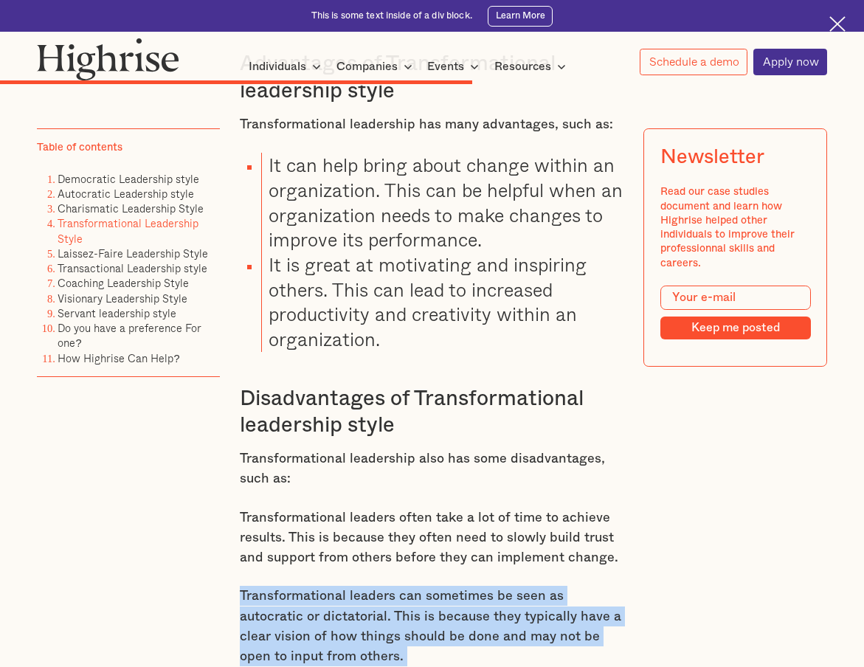
click at [421, 508] on p "Transformational leaders often take a lot of time to achieve results. This is b…" at bounding box center [432, 538] width 385 height 60
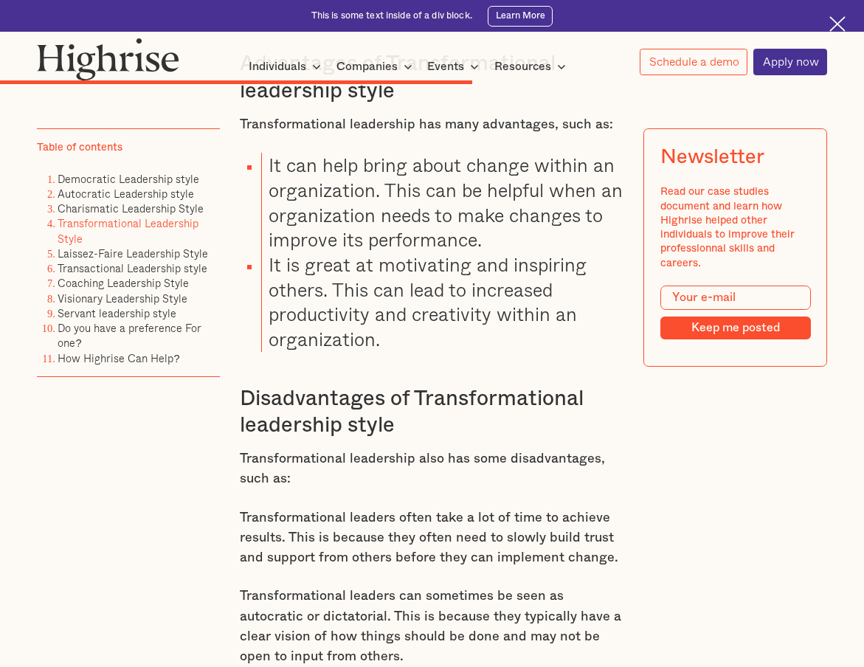
click at [421, 508] on p "Transformational leaders often take a lot of time to achieve results. This is b…" at bounding box center [432, 538] width 385 height 60
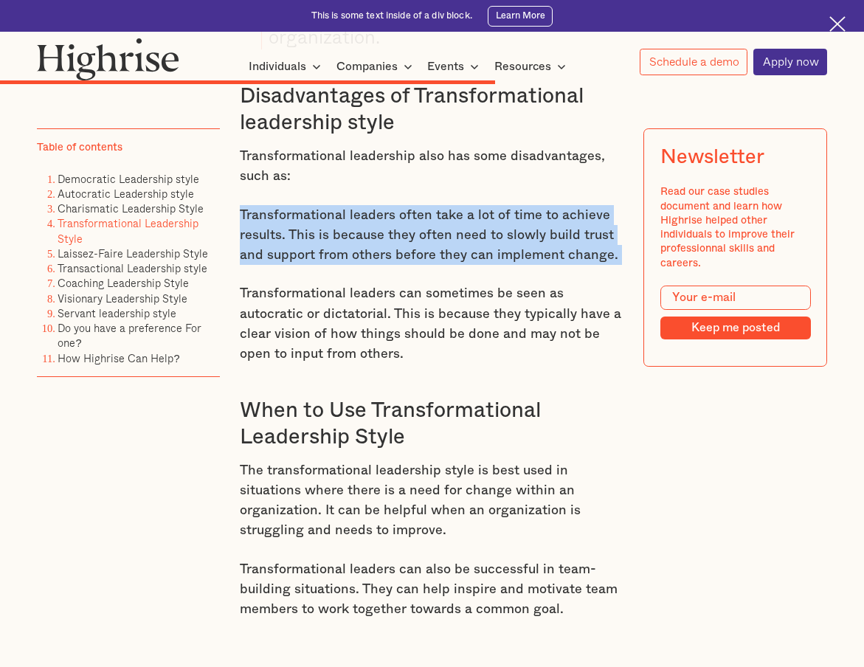
scroll to position [7202, 0]
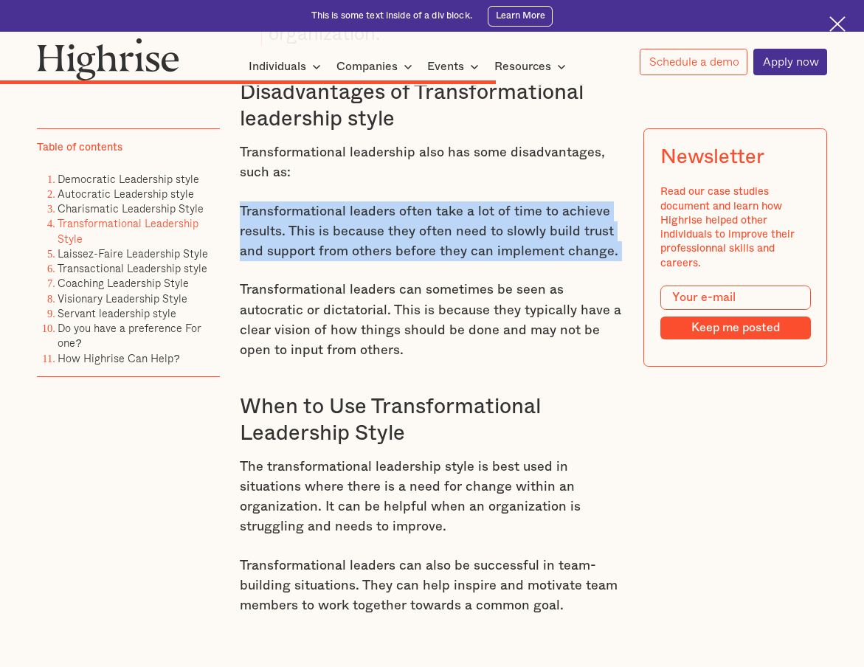
click at [416, 457] on p "The transformational leadership style is best used in situations where there is…" at bounding box center [432, 497] width 385 height 80
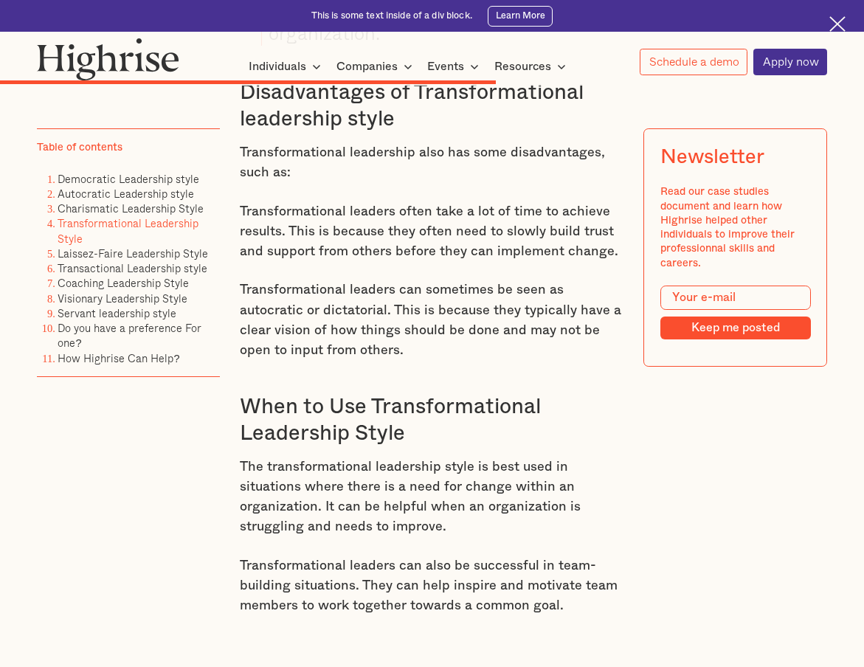
click at [416, 457] on p "The transformational leadership style is best used in situations where there is…" at bounding box center [432, 497] width 385 height 80
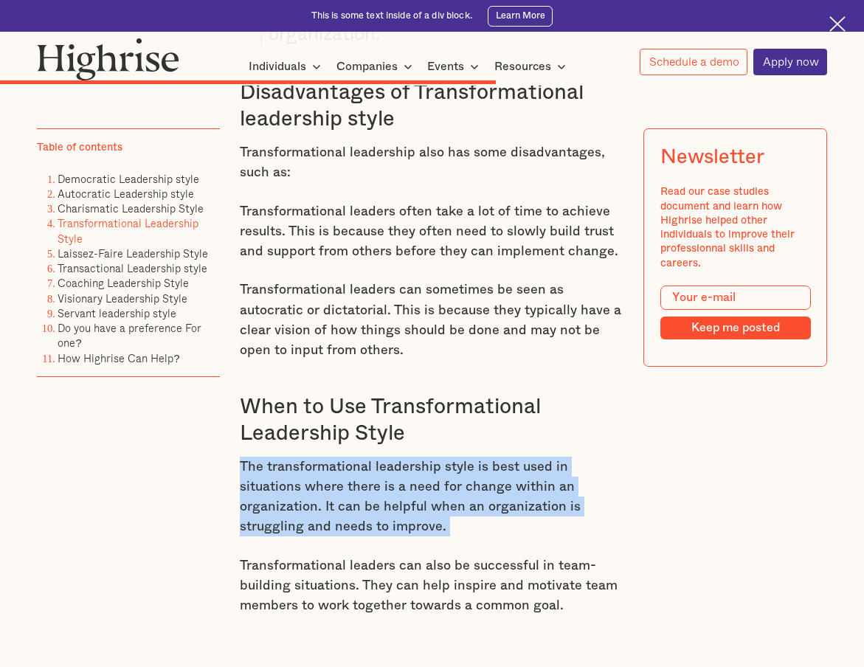
click at [419, 556] on p "Transformational leaders can also be successful in team-building situations. Th…" at bounding box center [432, 586] width 385 height 60
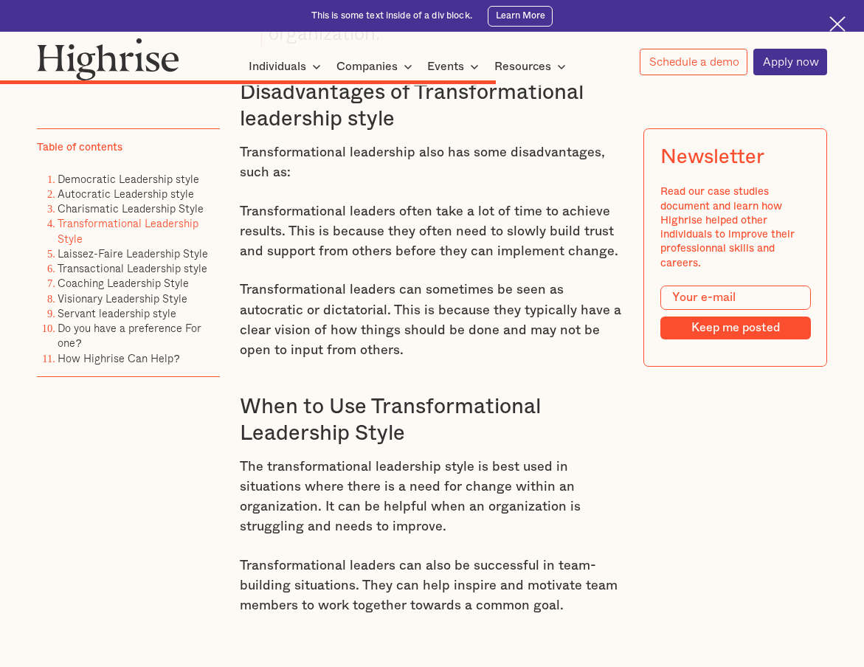
click at [419, 556] on p "Transformational leaders can also be successful in team-building situations. Th…" at bounding box center [432, 586] width 385 height 60
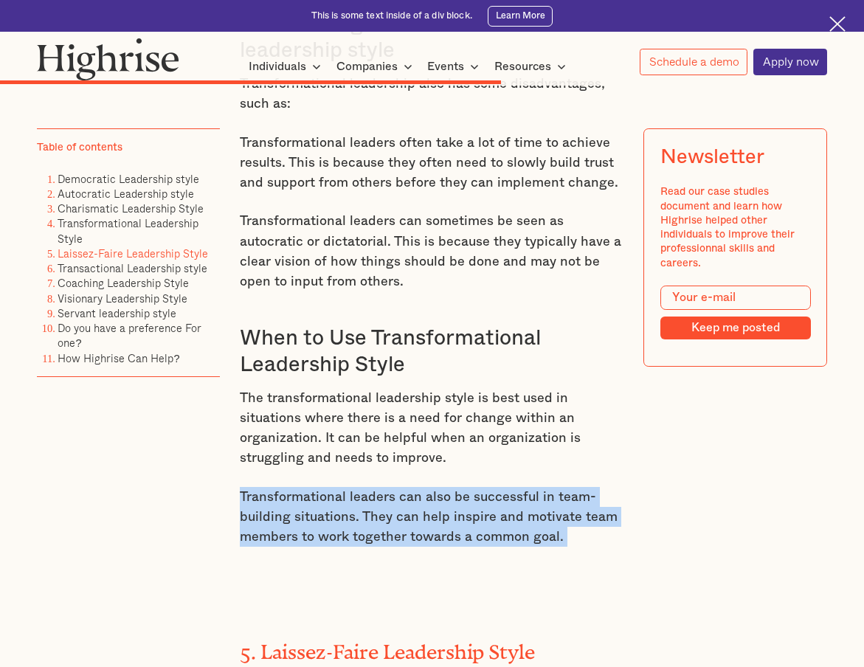
scroll to position [7265, 0]
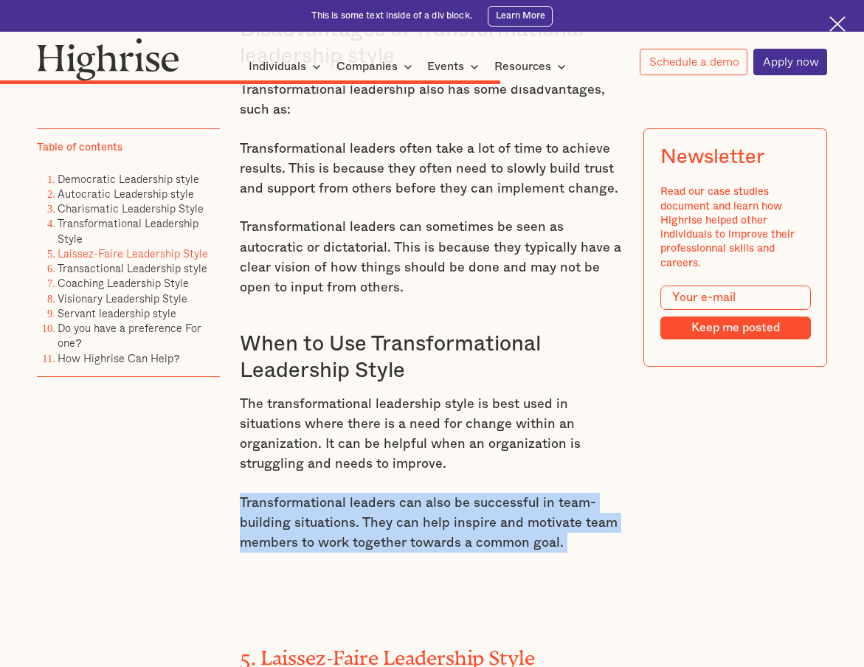
click at [419, 493] on p "Transformational leaders can also be successful in team-building situations. Th…" at bounding box center [432, 523] width 385 height 60
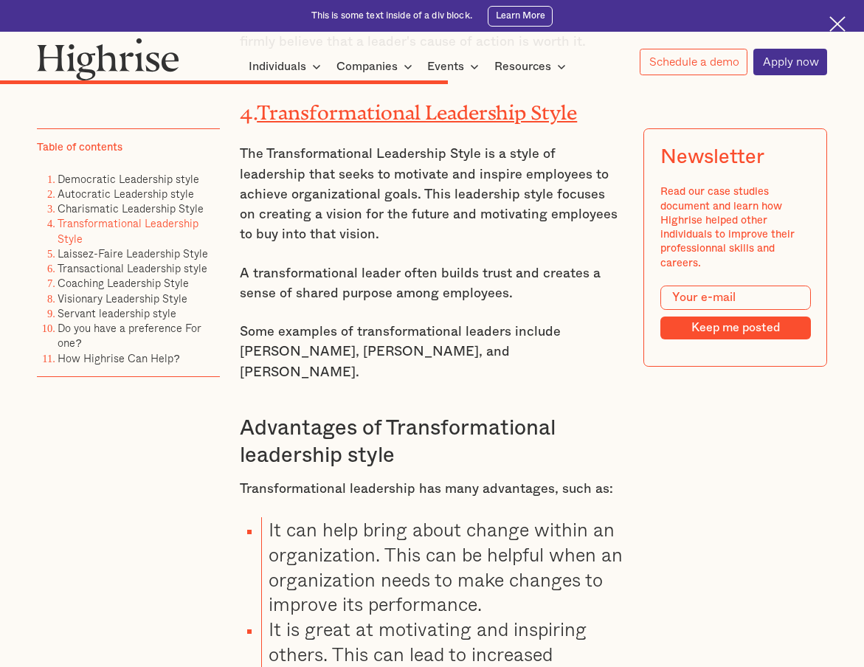
scroll to position [6537, 0]
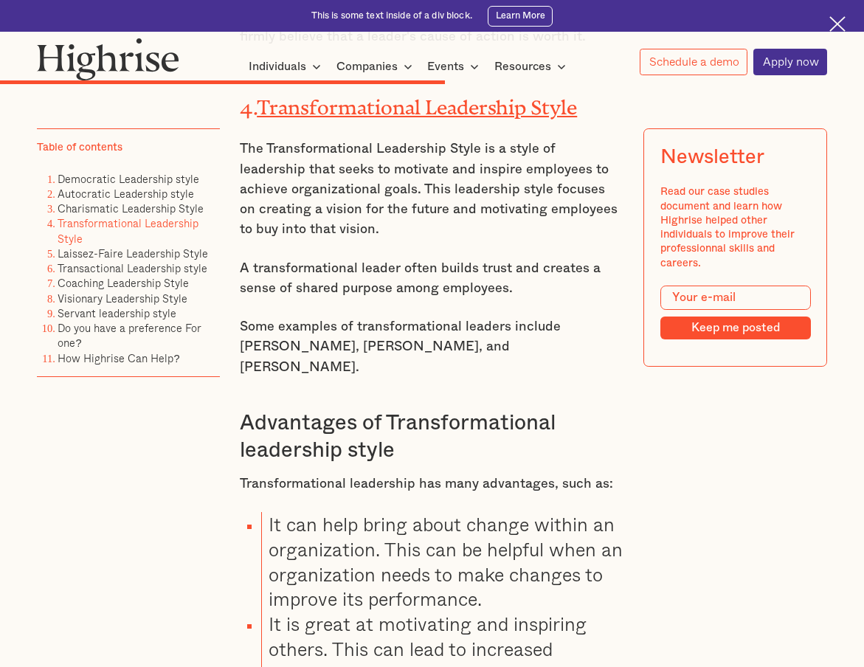
click at [440, 512] on li "It can help bring about change within an organization. This can be helpful when…" at bounding box center [442, 562] width 363 height 100
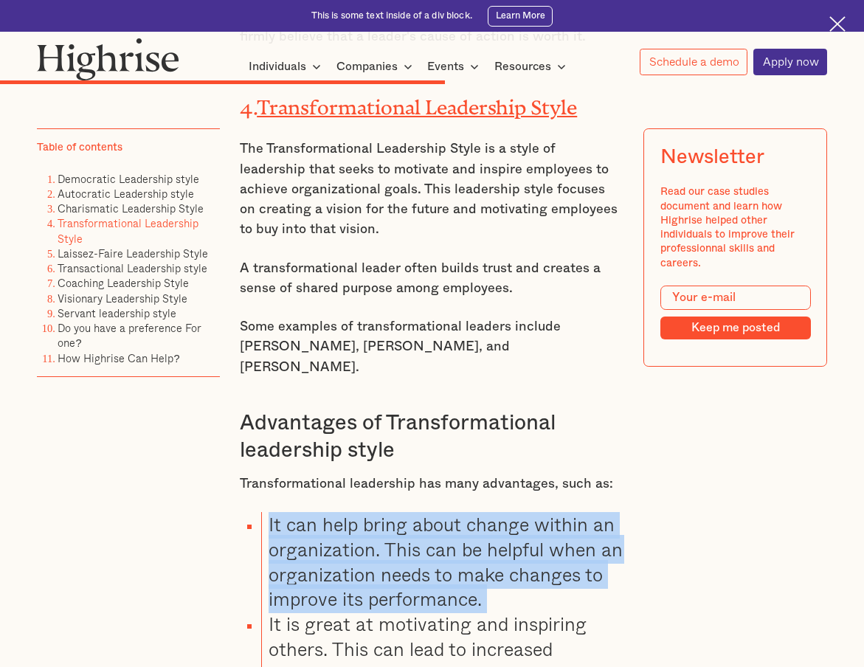
click at [427, 612] on li "It is great at motivating and inspiring others. This can lead to increased prod…" at bounding box center [442, 662] width 363 height 100
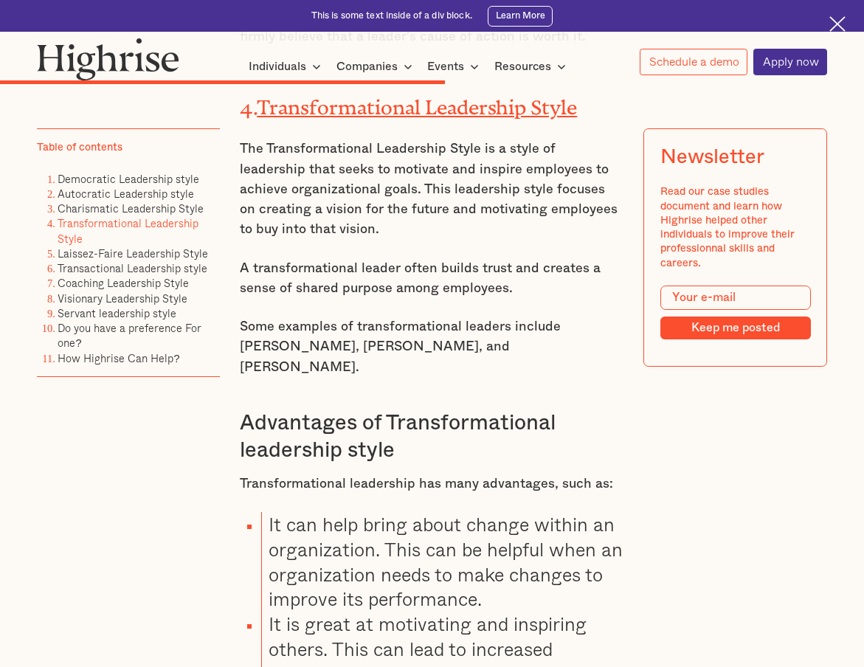
click at [427, 612] on li "It is great at motivating and inspiring others. This can lead to increased prod…" at bounding box center [442, 662] width 363 height 100
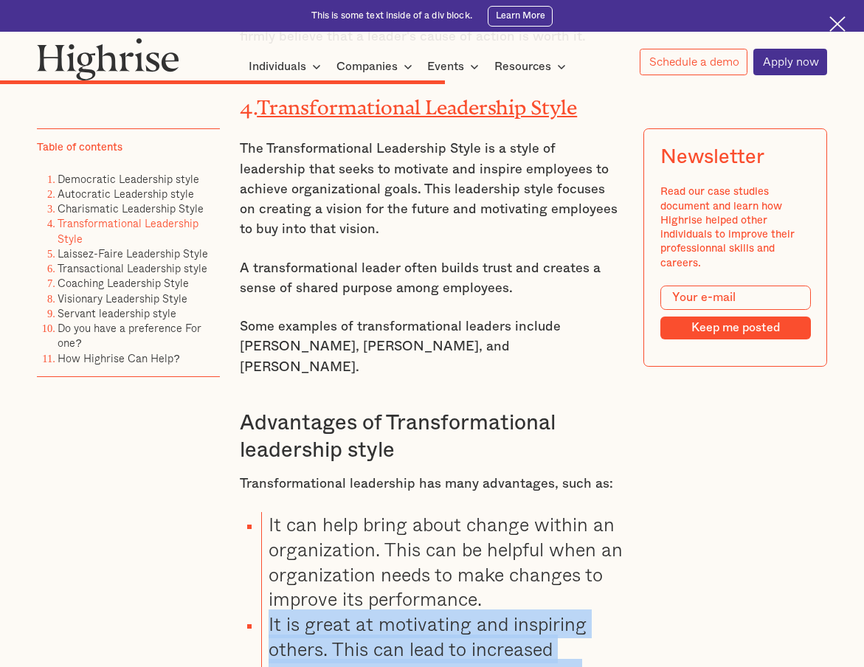
click at [421, 612] on li "It is great at motivating and inspiring others. This can lead to increased prod…" at bounding box center [442, 662] width 363 height 100
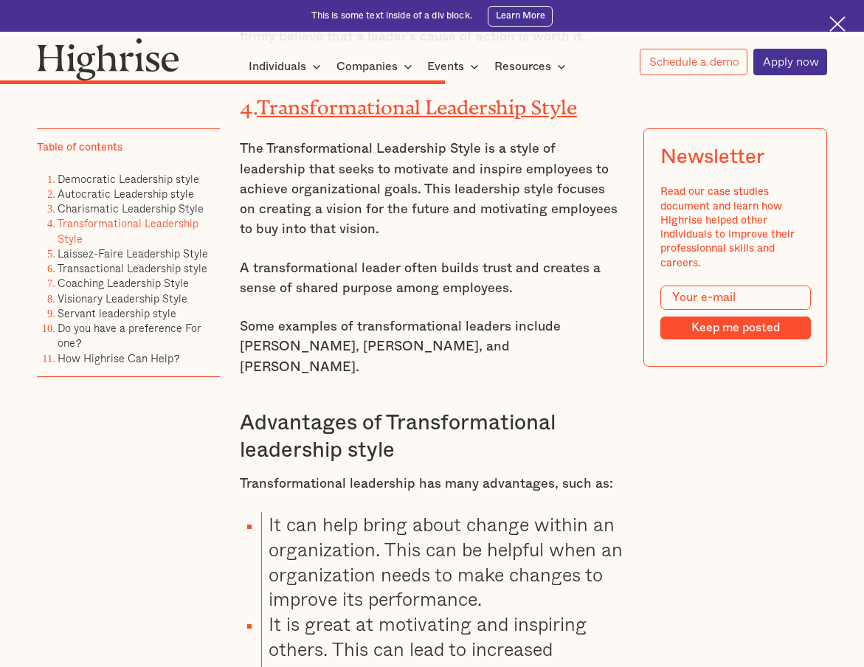
click at [421, 612] on li "It is great at motivating and inspiring others. This can lead to increased prod…" at bounding box center [442, 662] width 363 height 100
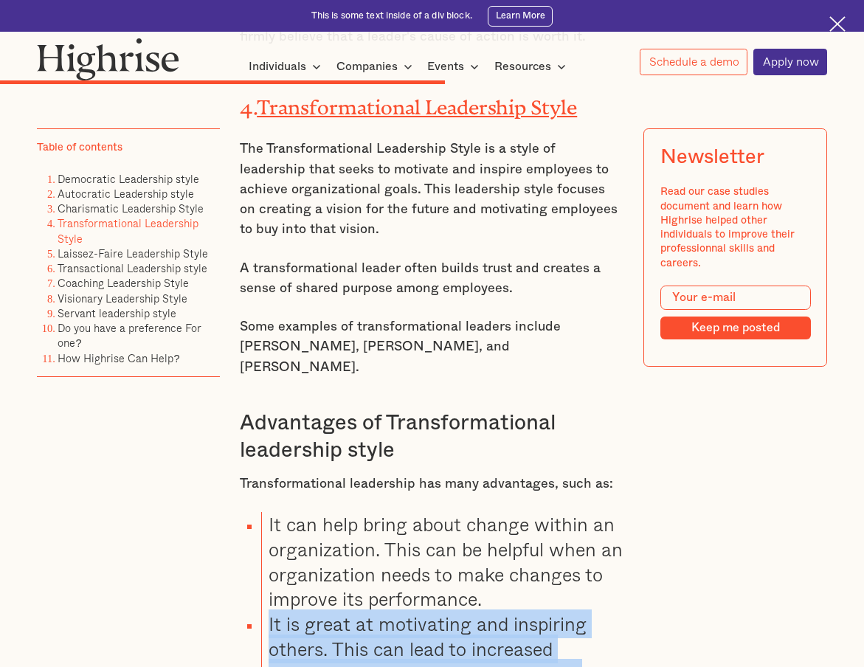
click at [421, 612] on li "It is great at motivating and inspiring others. This can lead to increased prod…" at bounding box center [442, 662] width 363 height 100
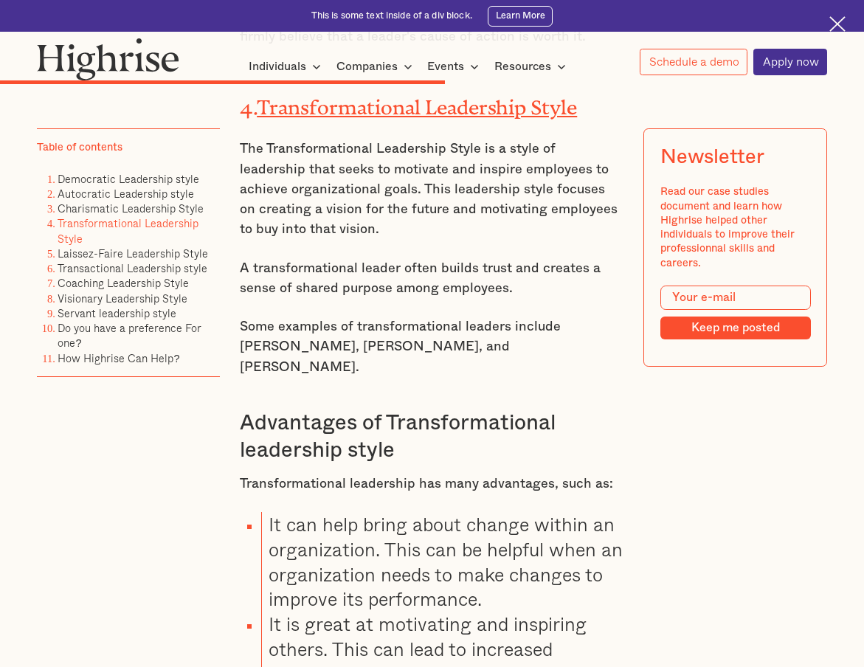
click at [421, 612] on li "It is great at motivating and inspiring others. This can lead to increased prod…" at bounding box center [442, 662] width 363 height 100
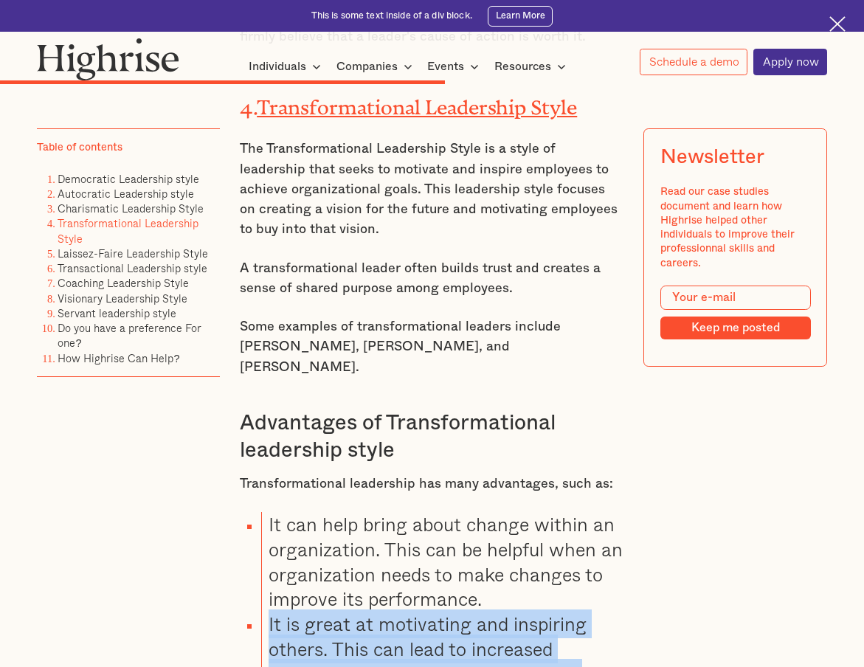
click at [421, 613] on li "It is great at motivating and inspiring others. This can lead to increased prod…" at bounding box center [442, 662] width 363 height 100
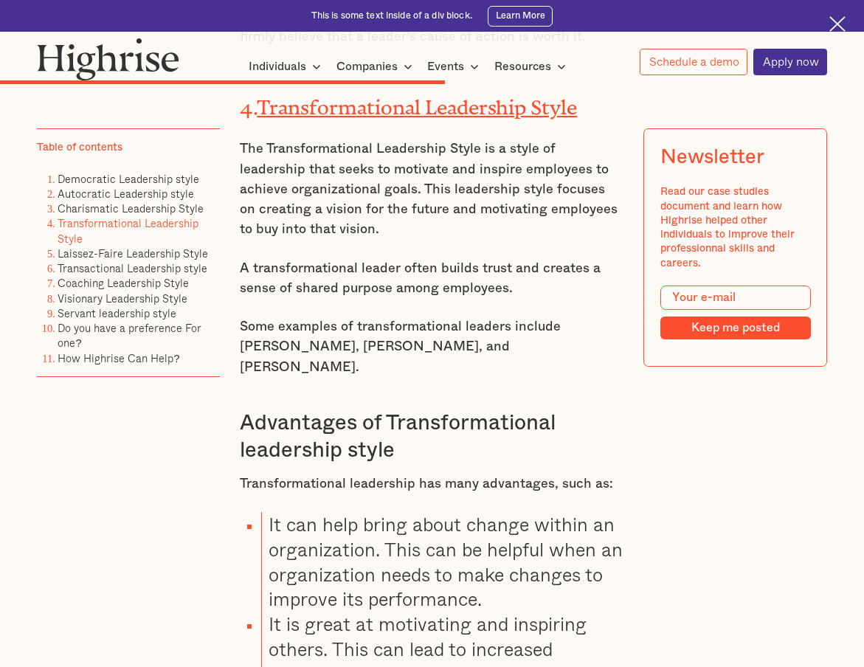
click at [421, 613] on li "It is great at motivating and inspiring others. This can lead to increased prod…" at bounding box center [442, 662] width 363 height 100
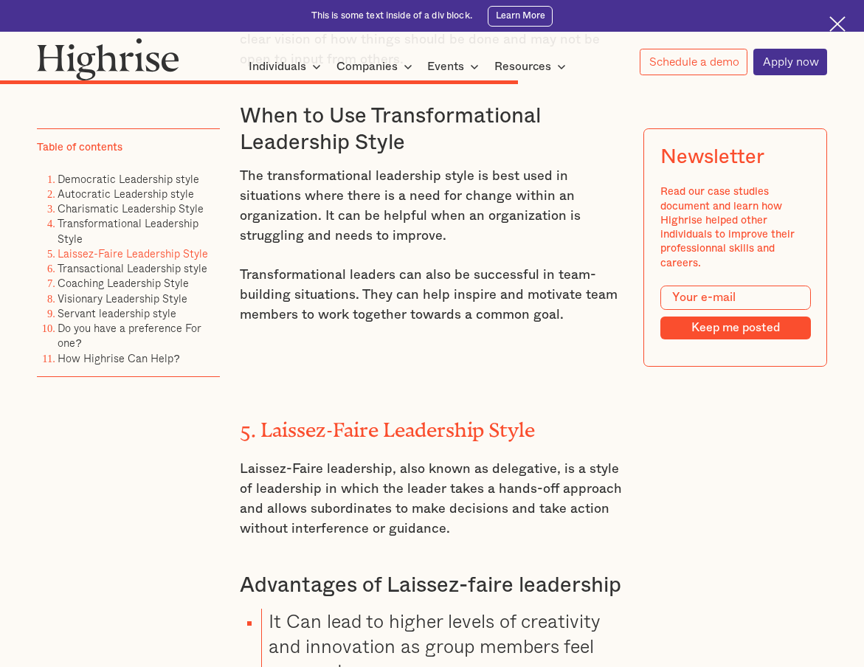
scroll to position [7499, 0]
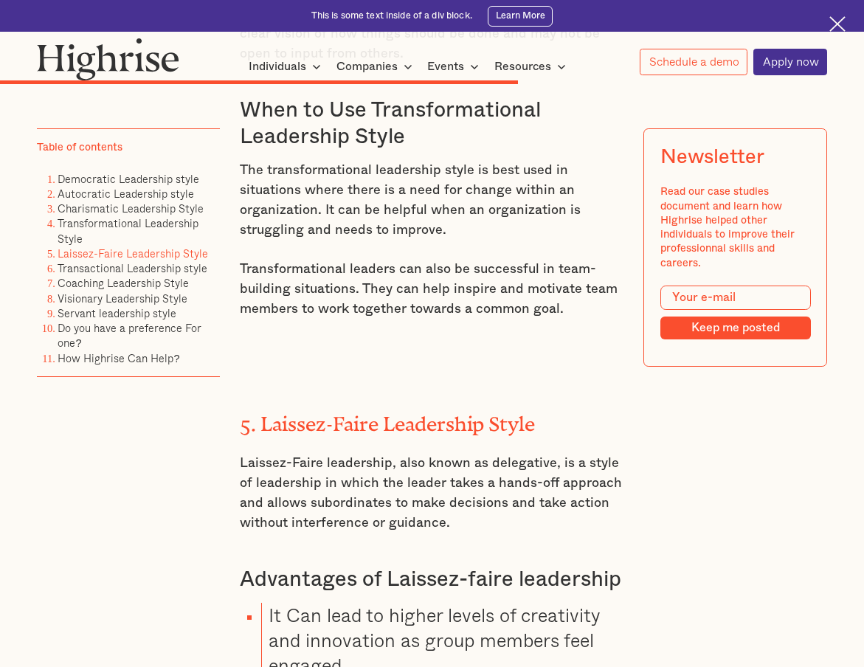
click at [400, 603] on li "It Can lead to higher levels of creativity and innovation as group members feel…" at bounding box center [442, 640] width 363 height 75
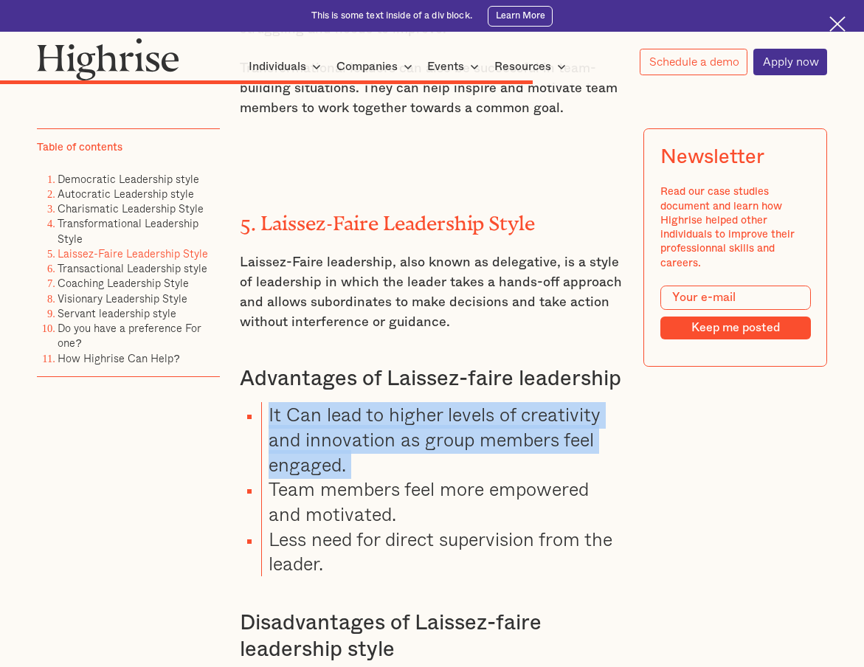
scroll to position [7701, 0]
click at [366, 476] on li "Team members feel more empowered and motivated." at bounding box center [442, 500] width 363 height 49
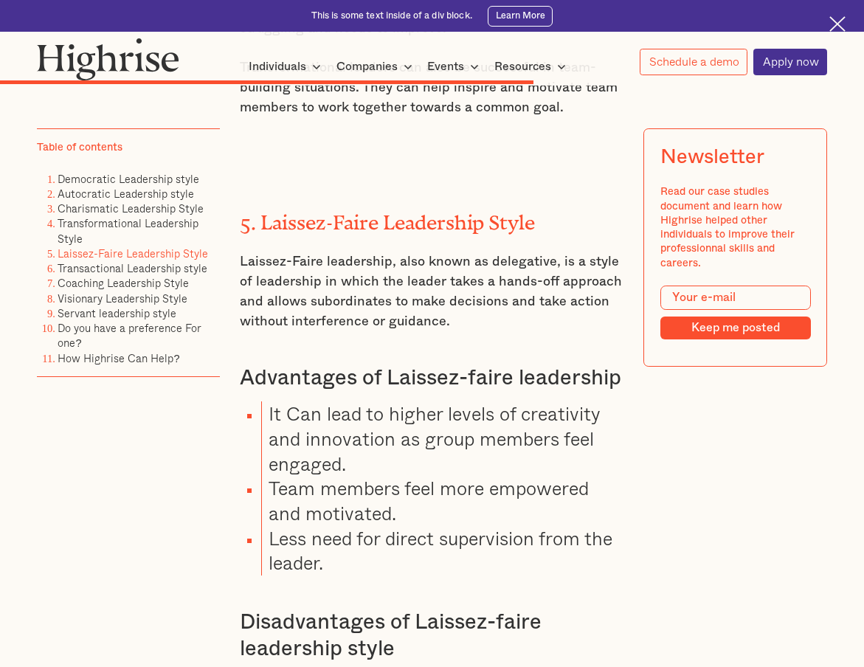
click at [366, 476] on li "Team members feel more empowered and motivated." at bounding box center [442, 500] width 363 height 49
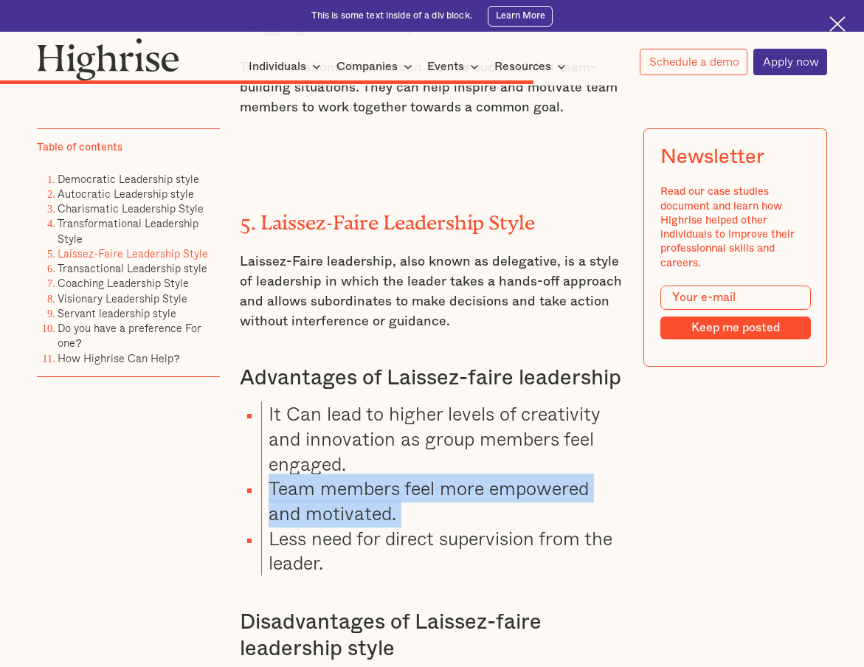
click at [365, 526] on li "Less need for direct supervision from the leader." at bounding box center [442, 550] width 363 height 49
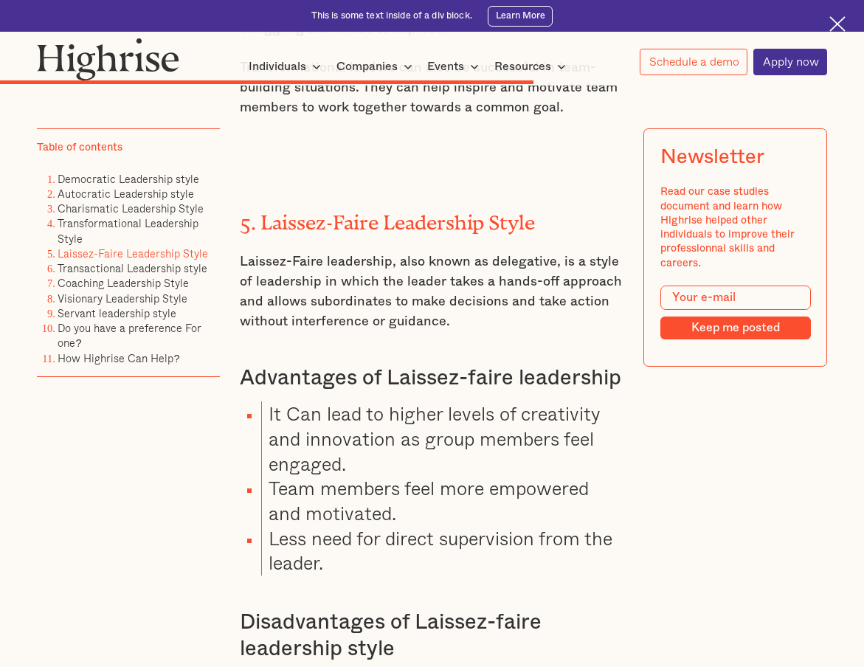
click at [365, 526] on li "Less need for direct supervision from the leader." at bounding box center [442, 550] width 363 height 49
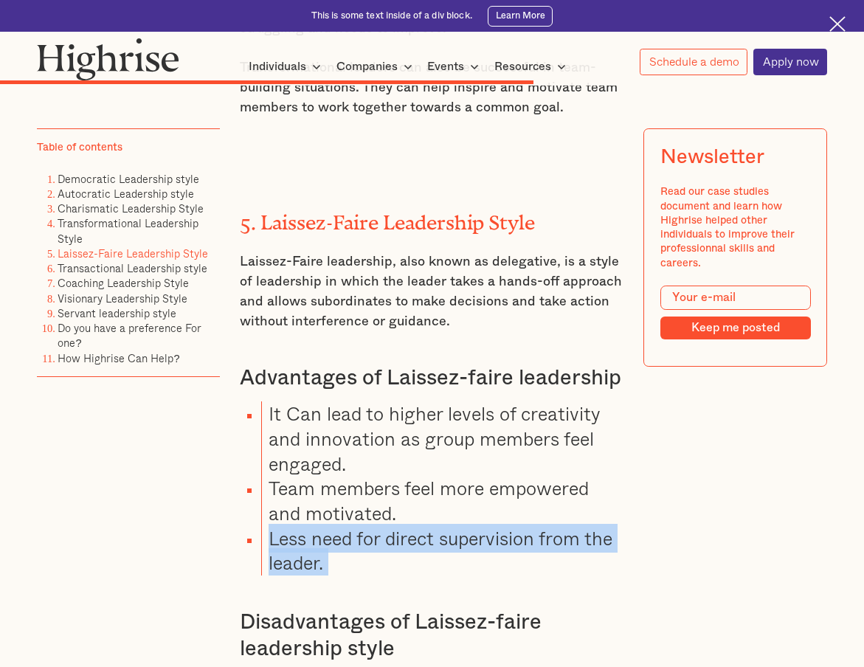
click at [343, 402] on li "It Can lead to higher levels of creativity and innovation as group members feel…" at bounding box center [442, 439] width 363 height 75
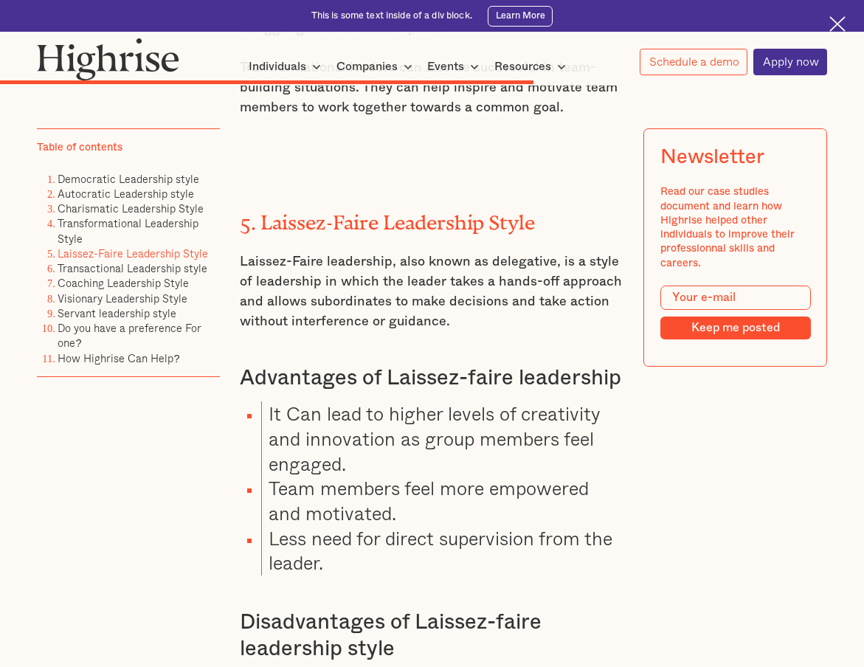
click at [343, 402] on li "It Can lead to higher levels of creativity and innovation as group members feel…" at bounding box center [442, 439] width 363 height 75
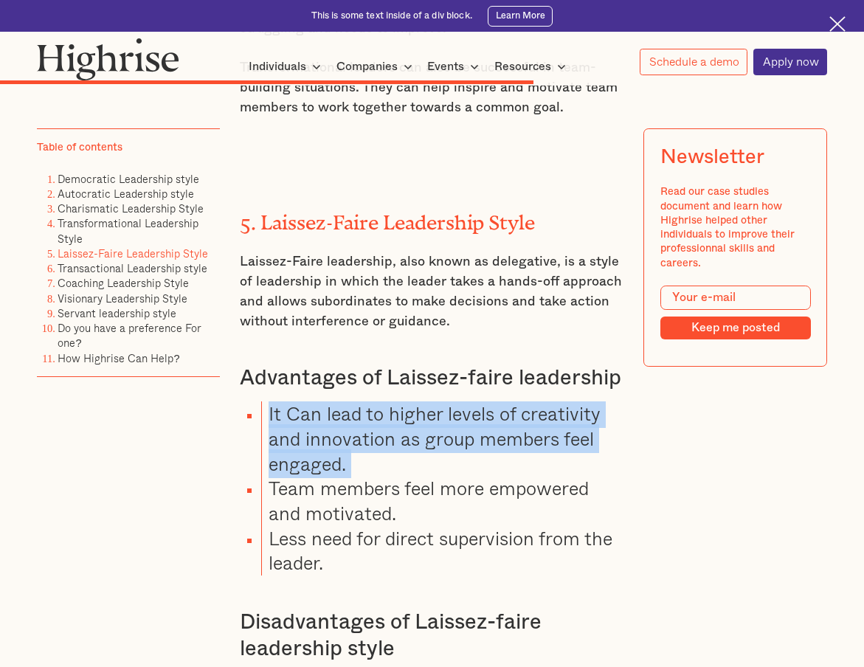
click at [341, 476] on li "Team members feel more empowered and motivated." at bounding box center [442, 500] width 363 height 49
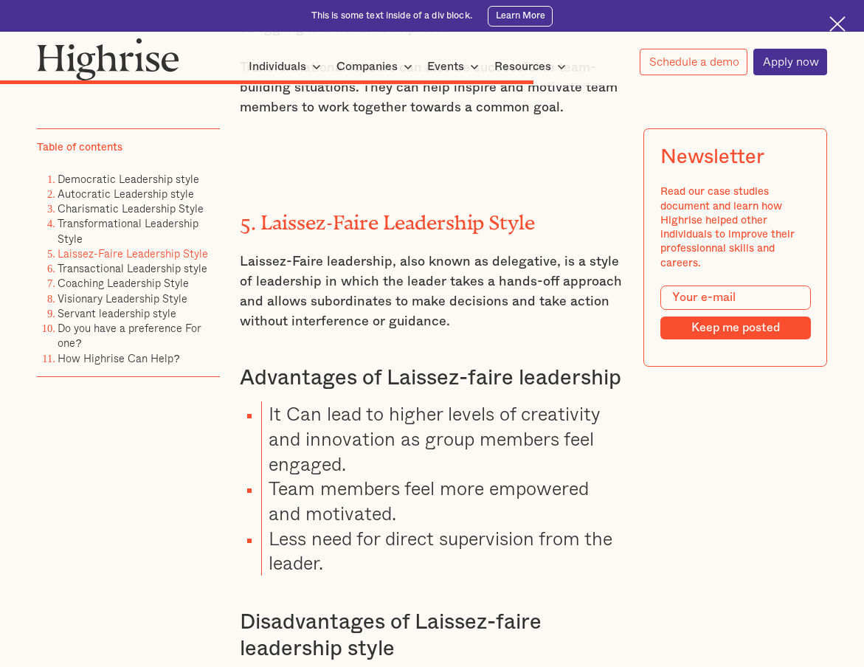
click at [341, 476] on li "Team members feel more empowered and motivated." at bounding box center [442, 500] width 363 height 49
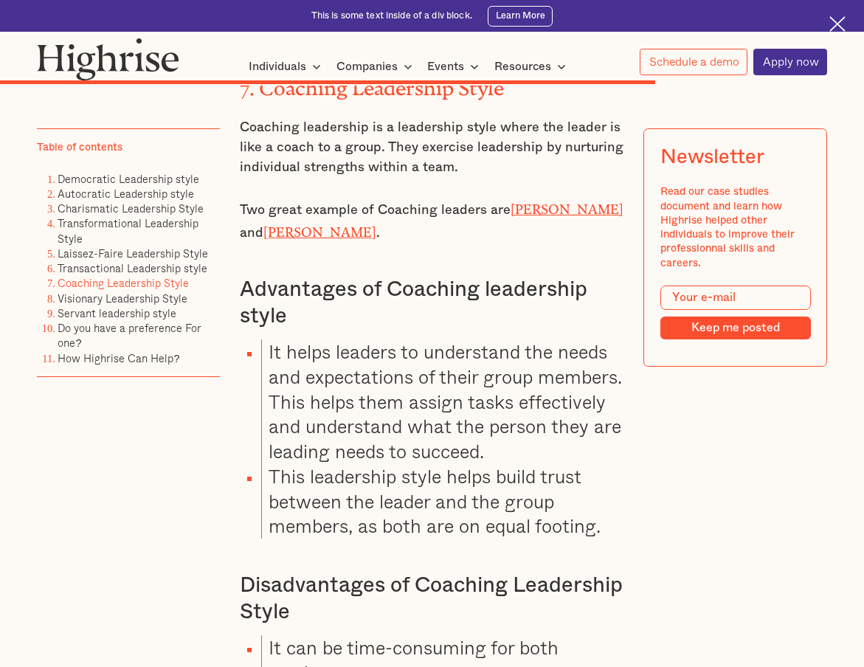
scroll to position [9296, 0]
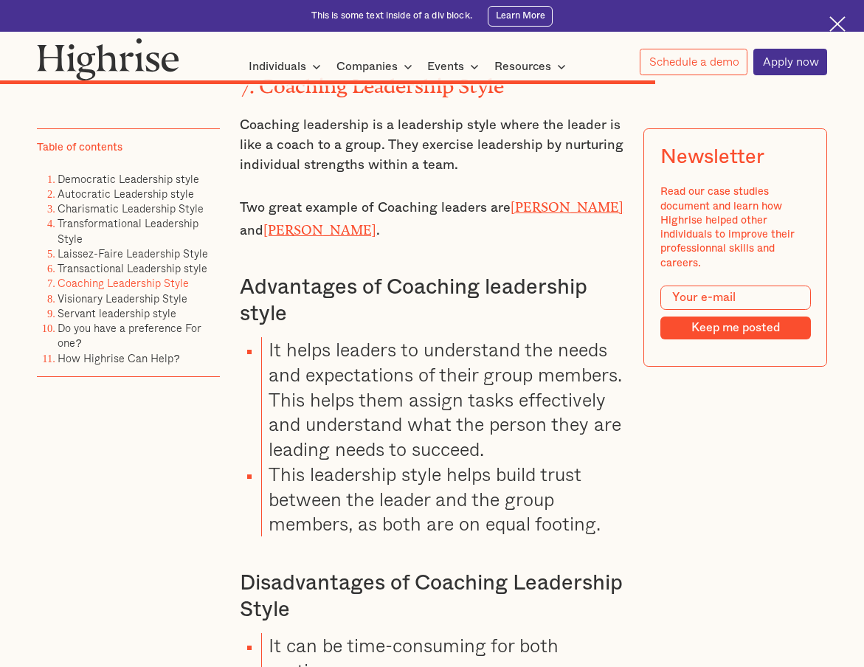
click at [341, 462] on li "This leadership style helps build trust between the leader and the group member…" at bounding box center [442, 499] width 363 height 75
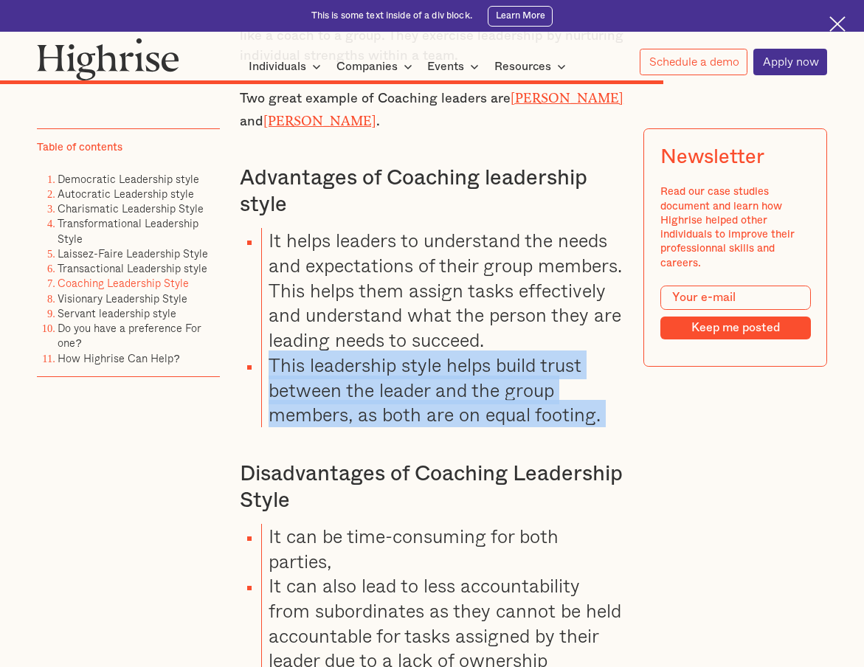
scroll to position [9407, 0]
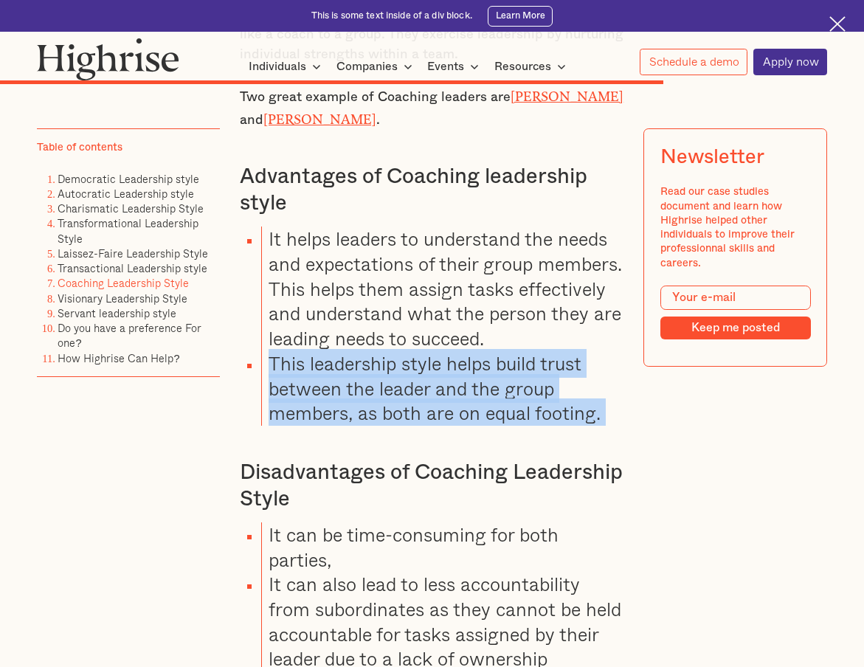
click at [326, 523] on li "It can be time-consuming for both parties," at bounding box center [442, 547] width 363 height 49
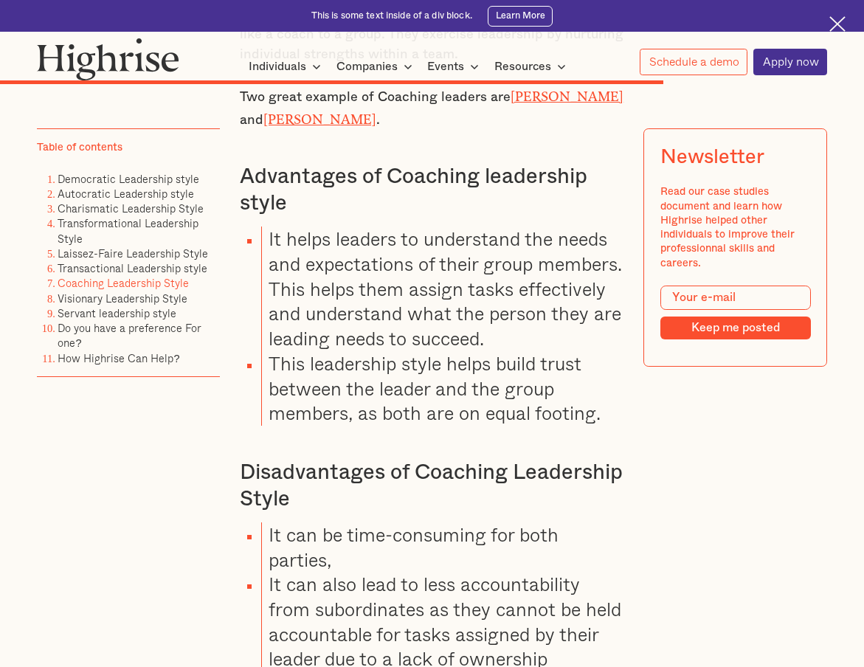
click at [326, 523] on li "It can be time-consuming for both parties," at bounding box center [442, 547] width 363 height 49
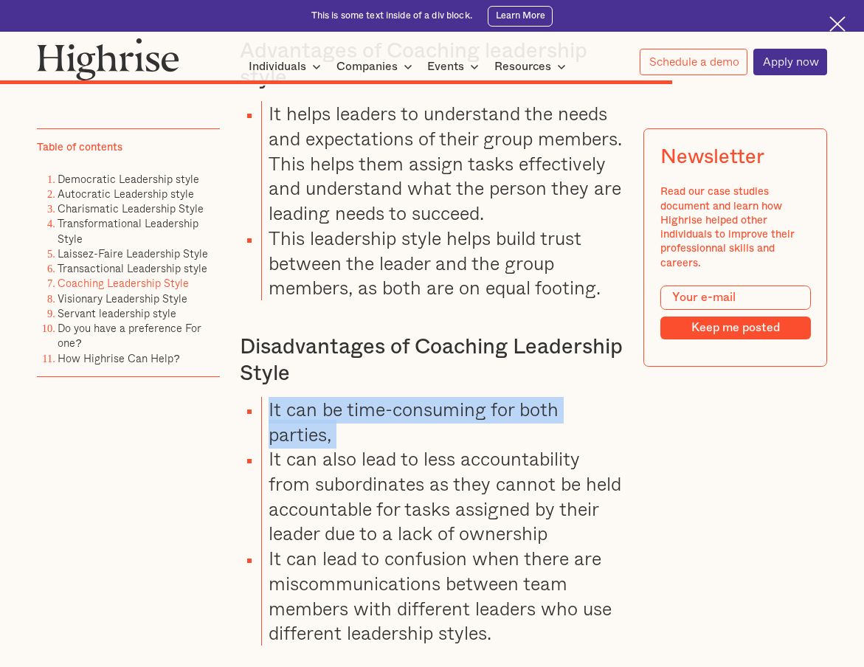
scroll to position [9541, 0]
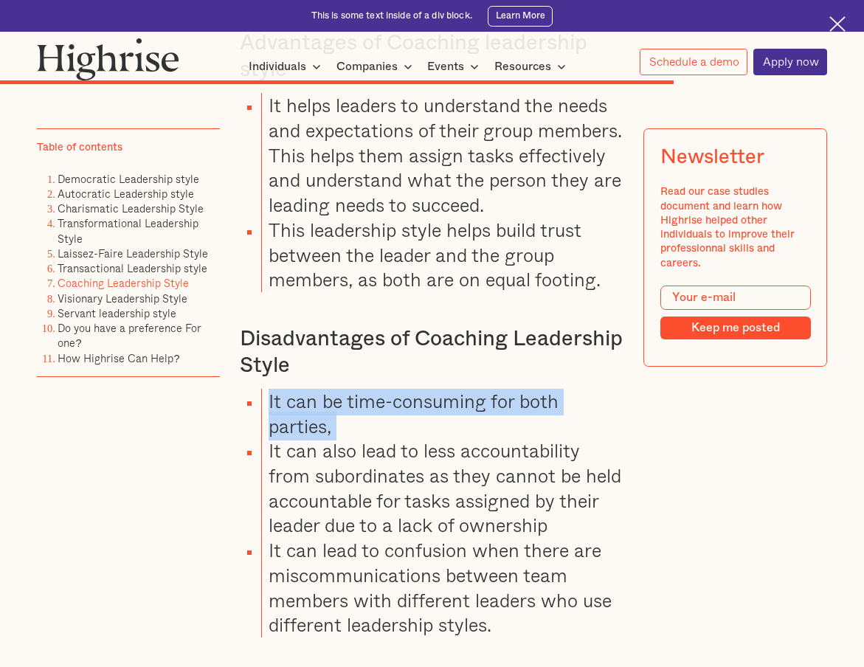
click at [328, 457] on li "It can also lead to less accountability from subordinates as they cannot be hel…" at bounding box center [442, 488] width 363 height 100
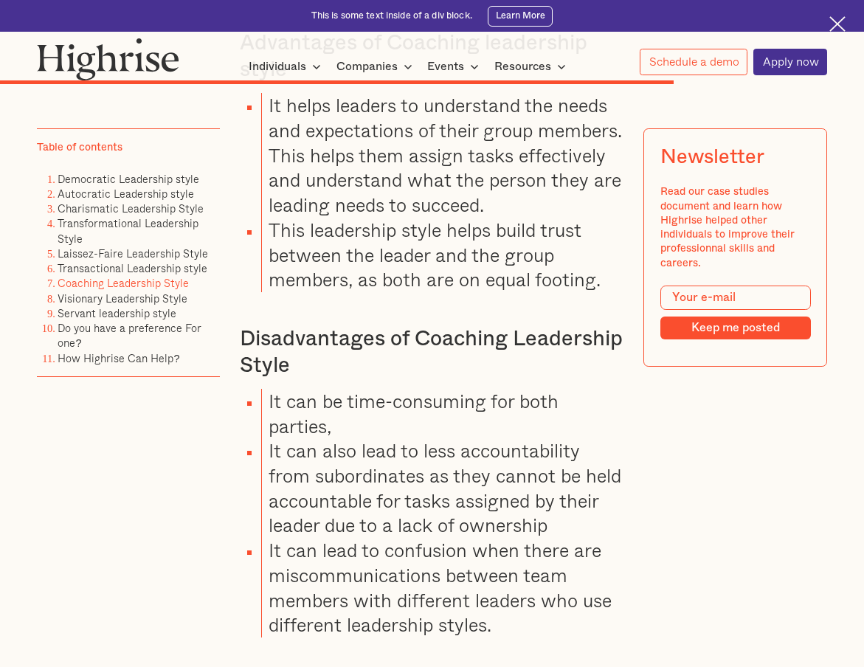
click at [328, 457] on li "It can also lead to less accountability from subordinates as they cannot be hel…" at bounding box center [442, 488] width 363 height 100
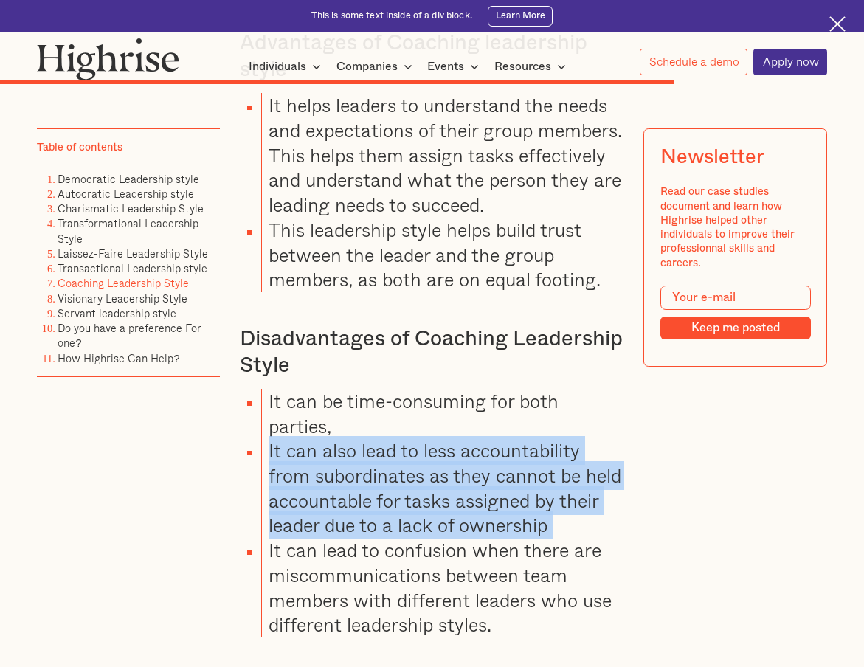
click at [339, 538] on li "It can lead to confusion when there are miscommunications between team members …" at bounding box center [442, 588] width 363 height 100
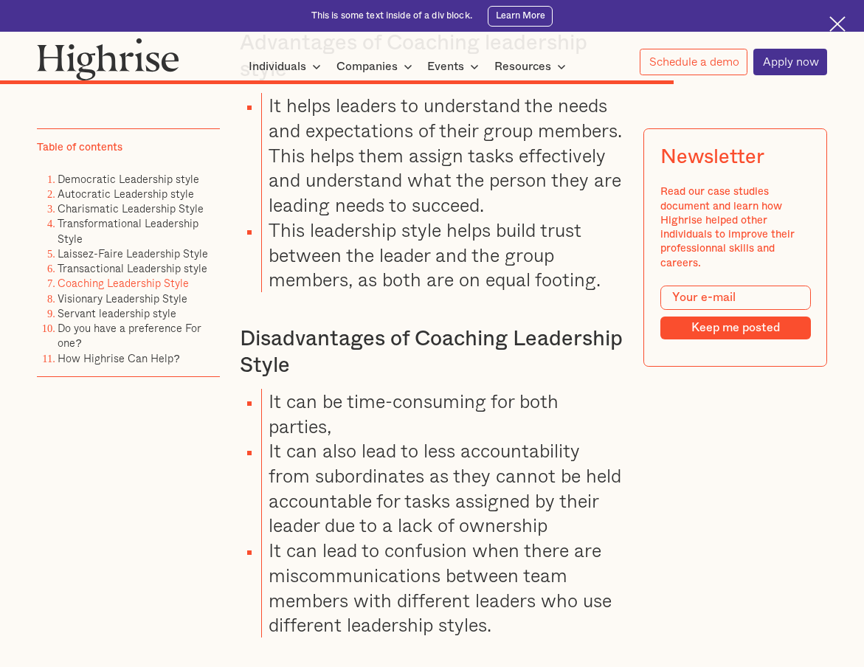
click at [339, 538] on li "It can lead to confusion when there are miscommunications between team members …" at bounding box center [442, 588] width 363 height 100
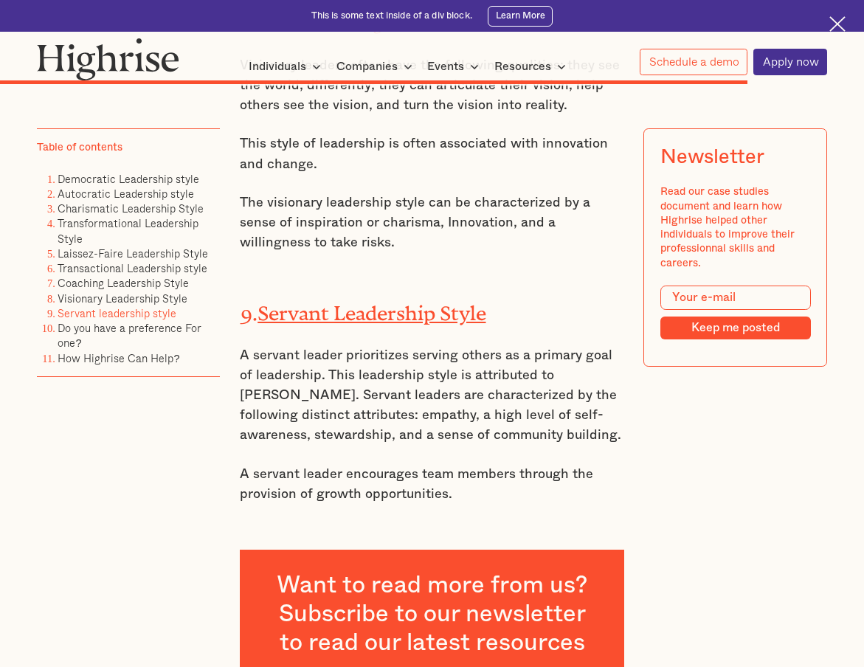
scroll to position [10521, 0]
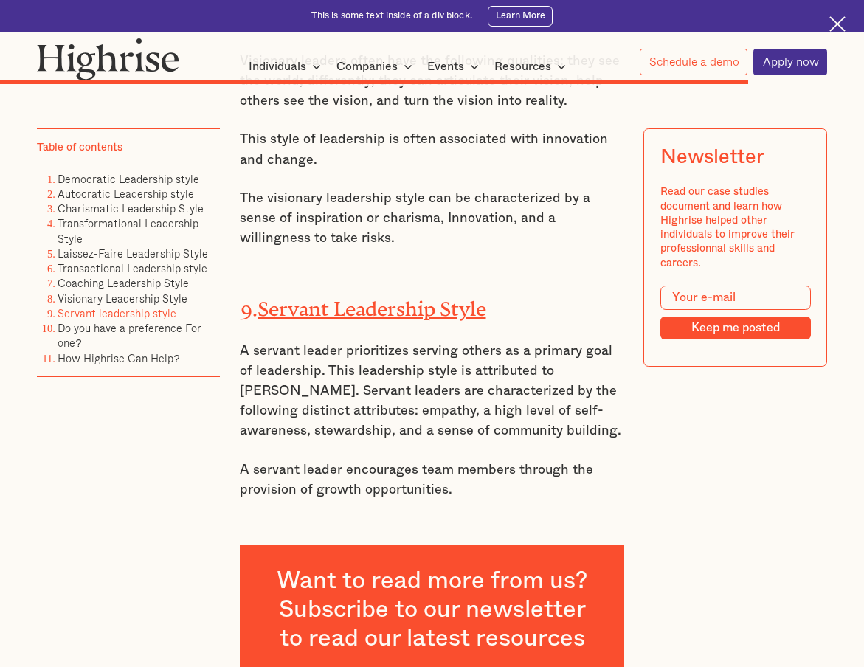
click at [332, 460] on p "A servant leader encourages team members through the provision of growth opport…" at bounding box center [432, 480] width 385 height 40
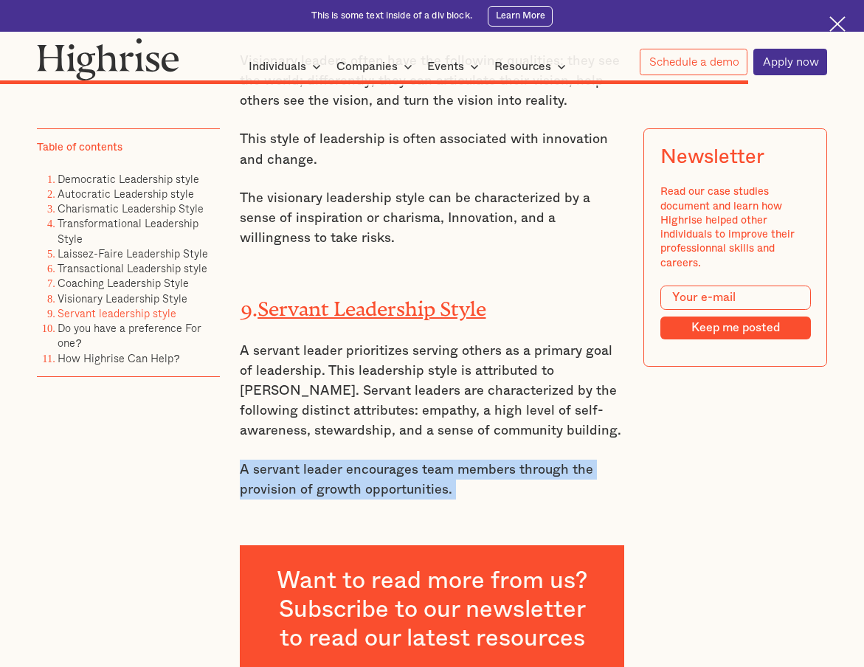
click at [382, 359] on p "A servant leader prioritizes serving others as a primary goal of leadership. Th…" at bounding box center [432, 391] width 385 height 100
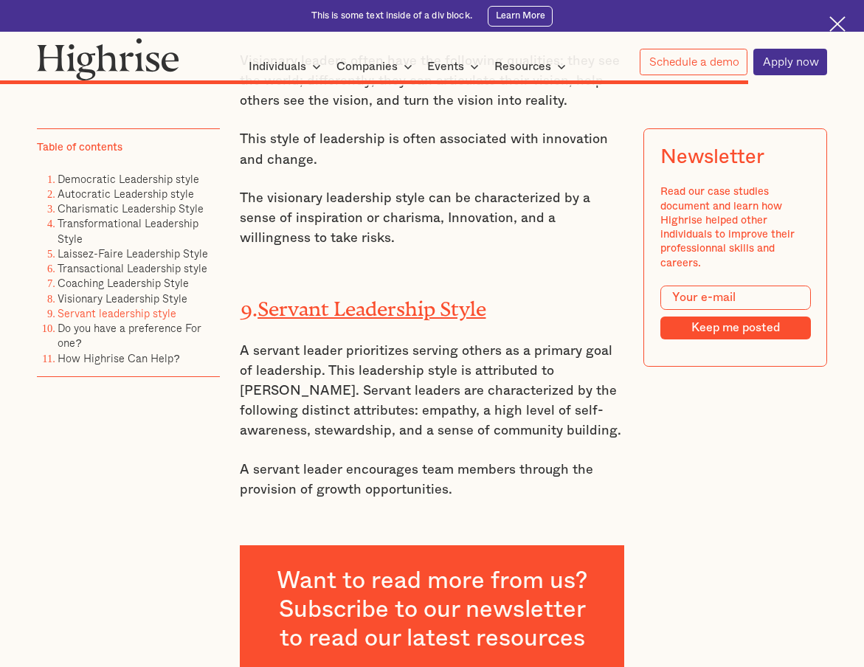
click at [382, 359] on p "A servant leader prioritizes serving others as a primary goal of leadership. Th…" at bounding box center [432, 391] width 385 height 100
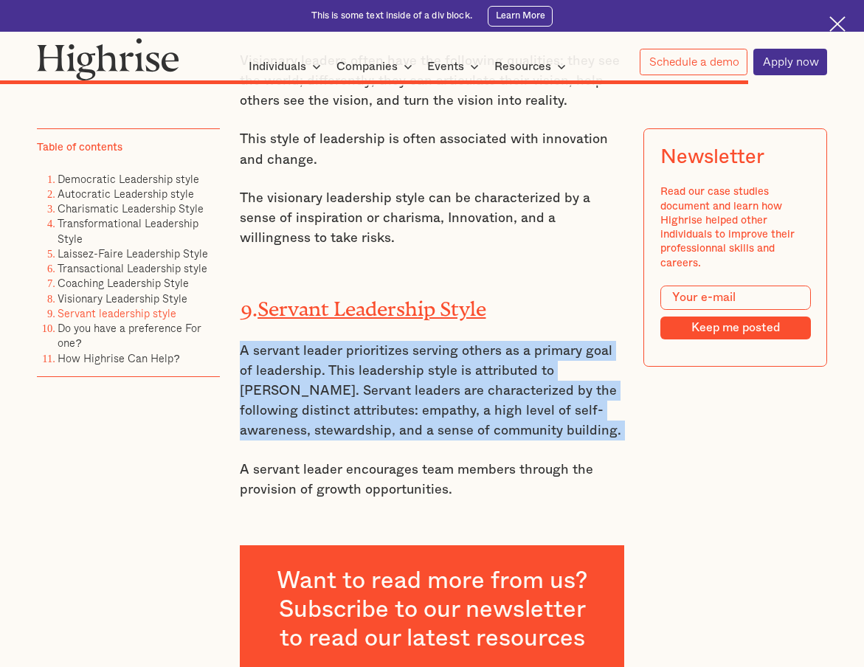
click at [499, 365] on p "A servant leader prioritizes serving others as a primary goal of leadership. Th…" at bounding box center [432, 391] width 385 height 100
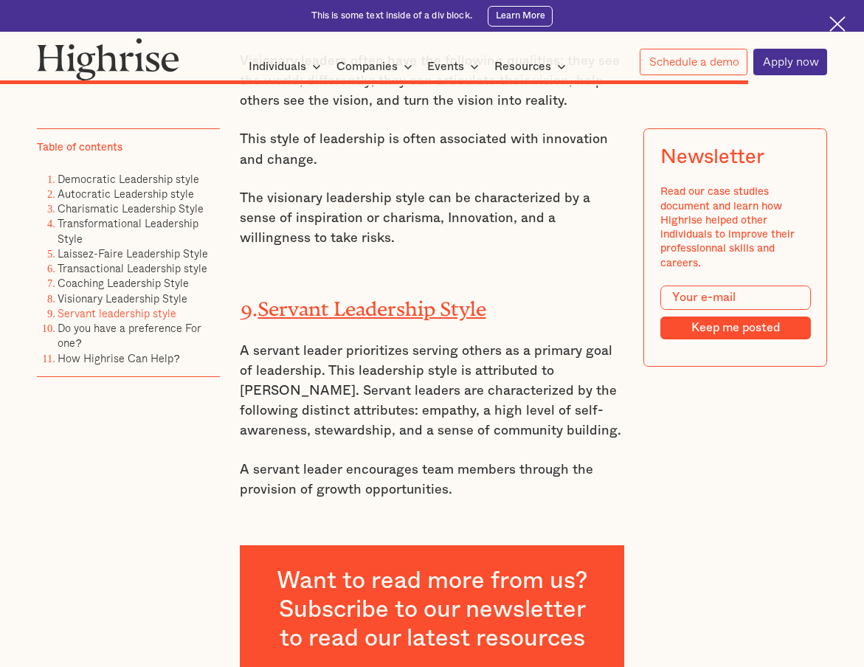
click at [499, 365] on p "A servant leader prioritizes serving others as a primary goal of leadership. Th…" at bounding box center [432, 391] width 385 height 100
click at [520, 364] on p "A servant leader prioritizes serving others as a primary goal of leadership. Th…" at bounding box center [432, 391] width 385 height 100
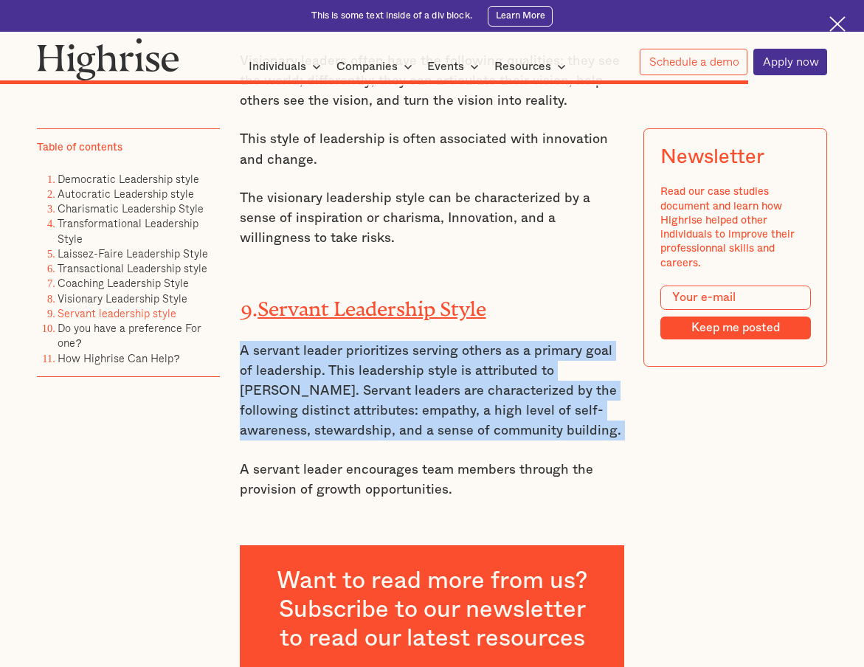
click at [520, 364] on p "A servant leader prioritizes serving others as a primary goal of leadership. Th…" at bounding box center [432, 391] width 385 height 100
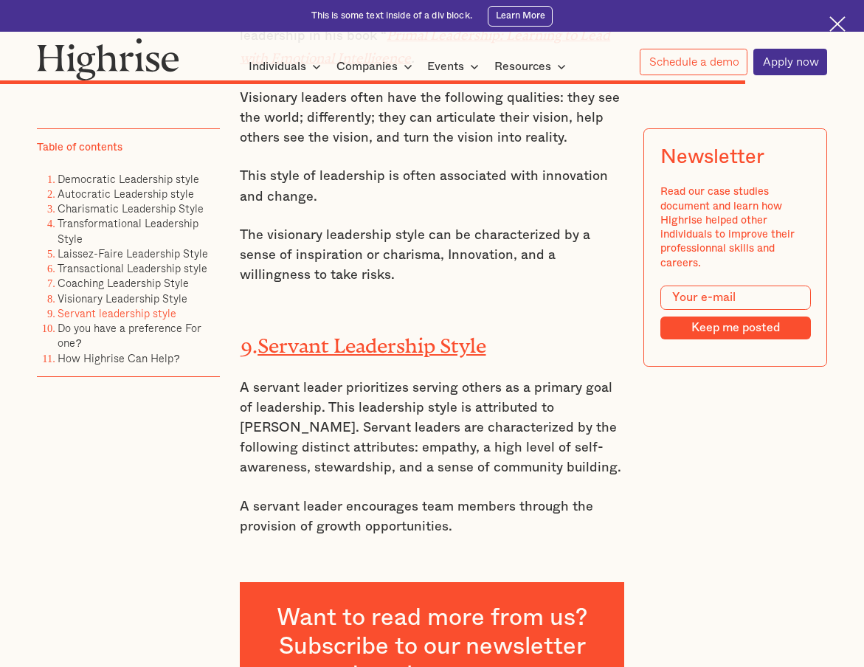
scroll to position [10482, 0]
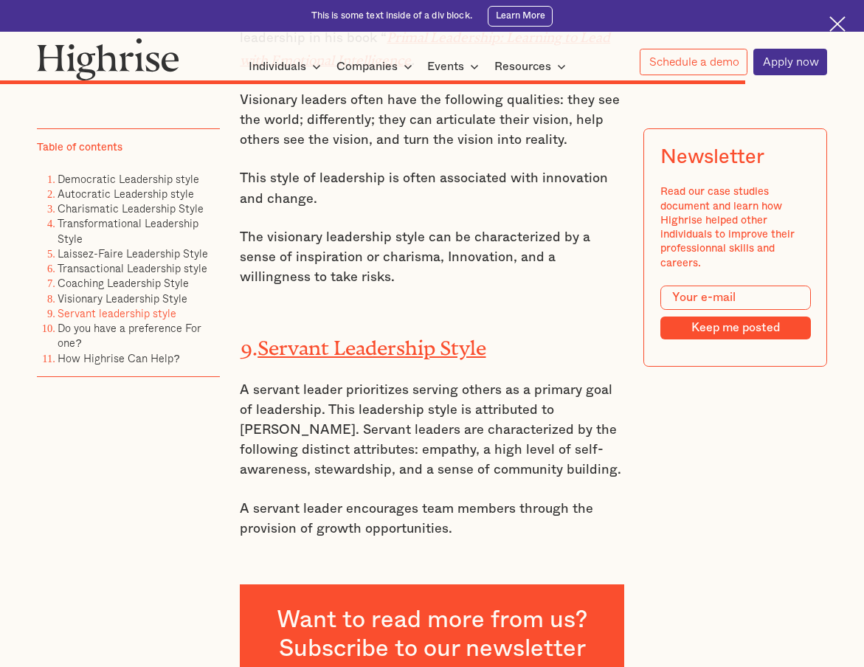
click at [451, 380] on p "A servant leader prioritizes serving others as a primary goal of leadership. Th…" at bounding box center [432, 430] width 385 height 100
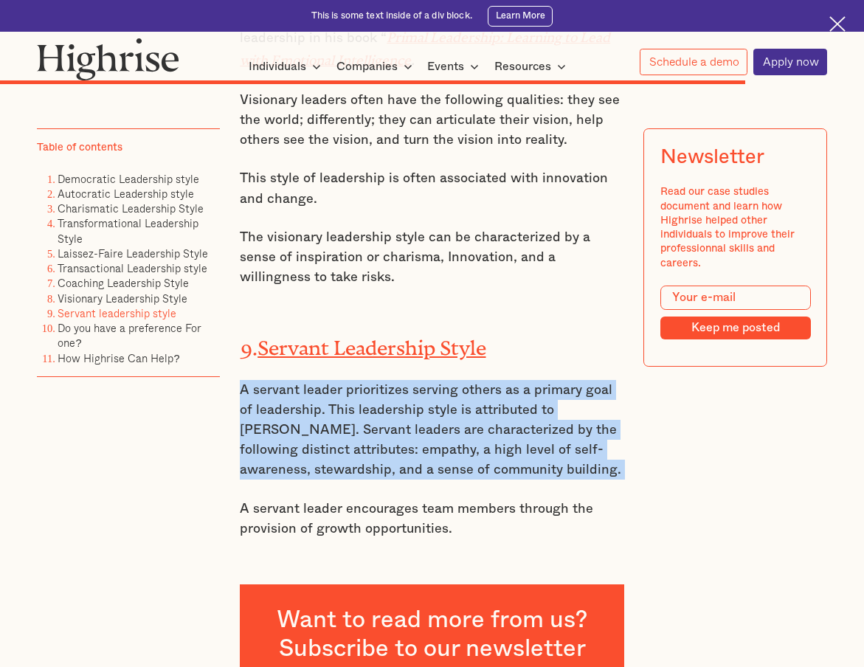
click at [444, 402] on p "A servant leader prioritizes serving others as a primary goal of leadership. Th…" at bounding box center [432, 430] width 385 height 100
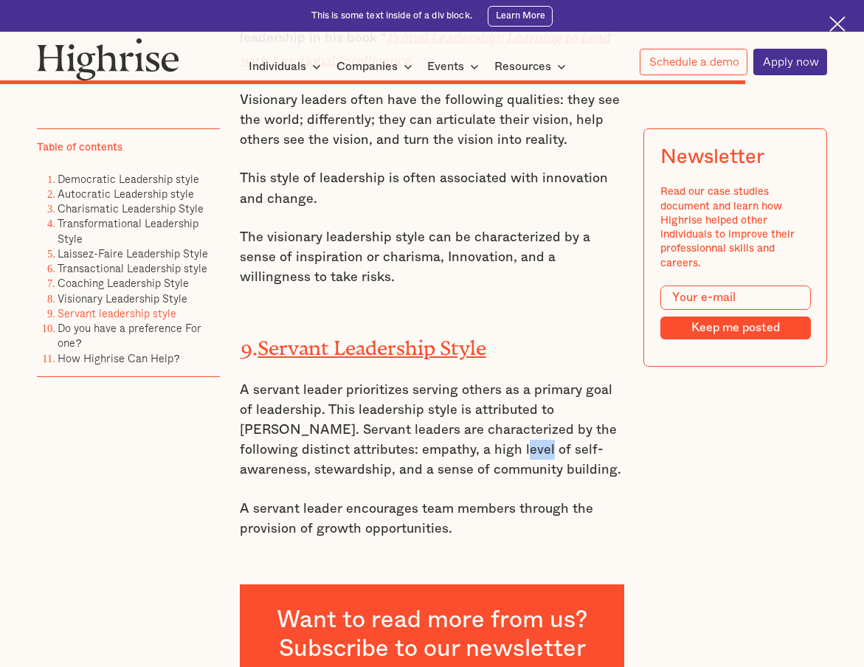
click at [444, 402] on p "A servant leader prioritizes serving others as a primary goal of leadership. Th…" at bounding box center [432, 430] width 385 height 100
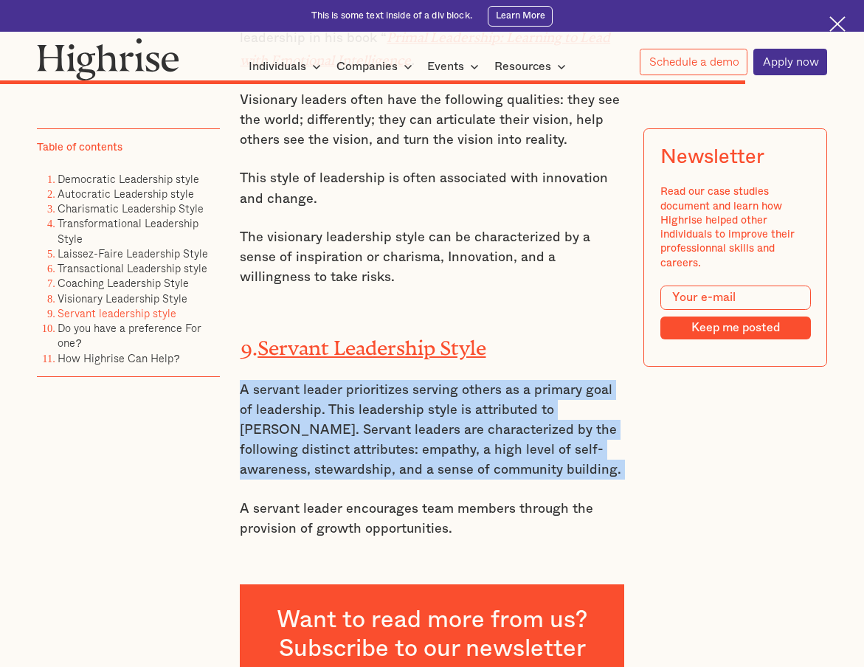
click at [444, 402] on p "A servant leader prioritizes serving others as a primary goal of leadership. Th…" at bounding box center [432, 430] width 385 height 100
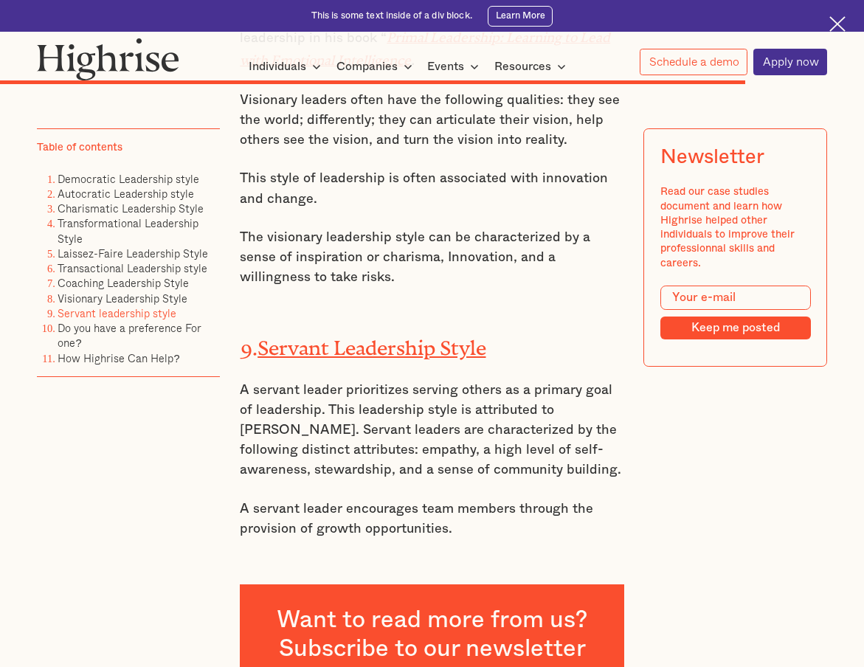
click at [444, 402] on p "A servant leader prioritizes serving others as a primary goal of leadership. Th…" at bounding box center [432, 430] width 385 height 100
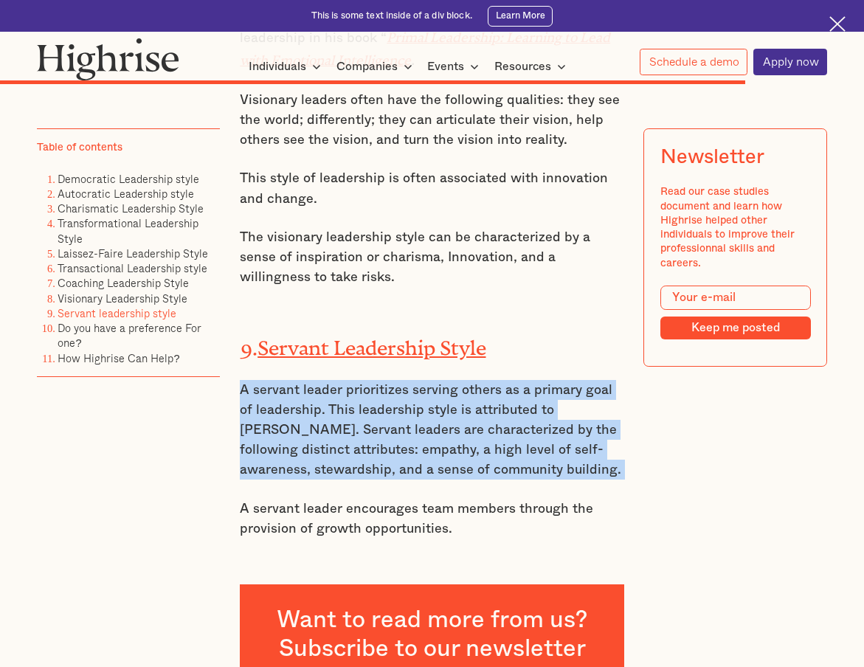
click at [444, 499] on p "A servant leader encourages team members through the provision of growth opport…" at bounding box center [432, 519] width 385 height 40
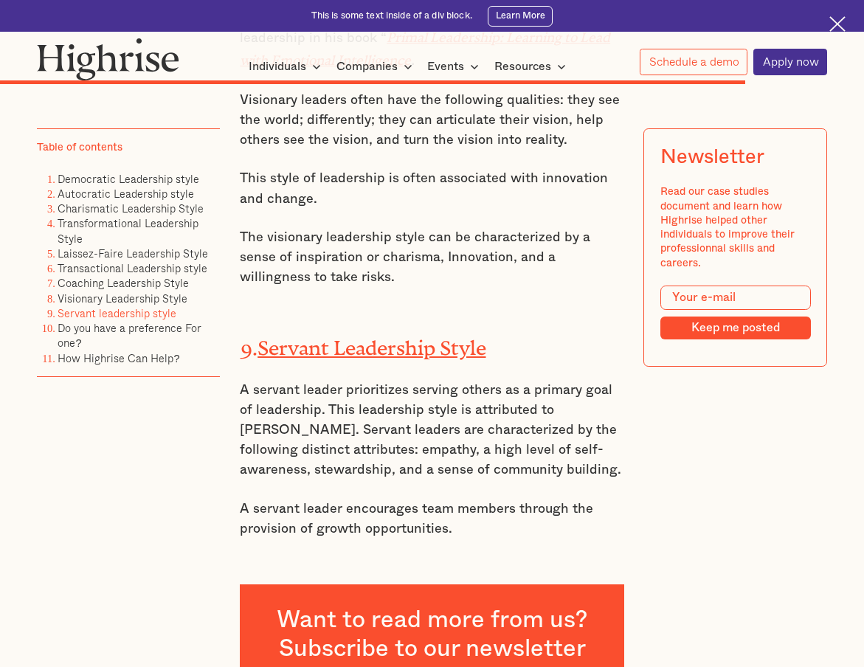
click at [444, 499] on p "A servant leader encourages team members through the provision of growth opport…" at bounding box center [432, 519] width 385 height 40
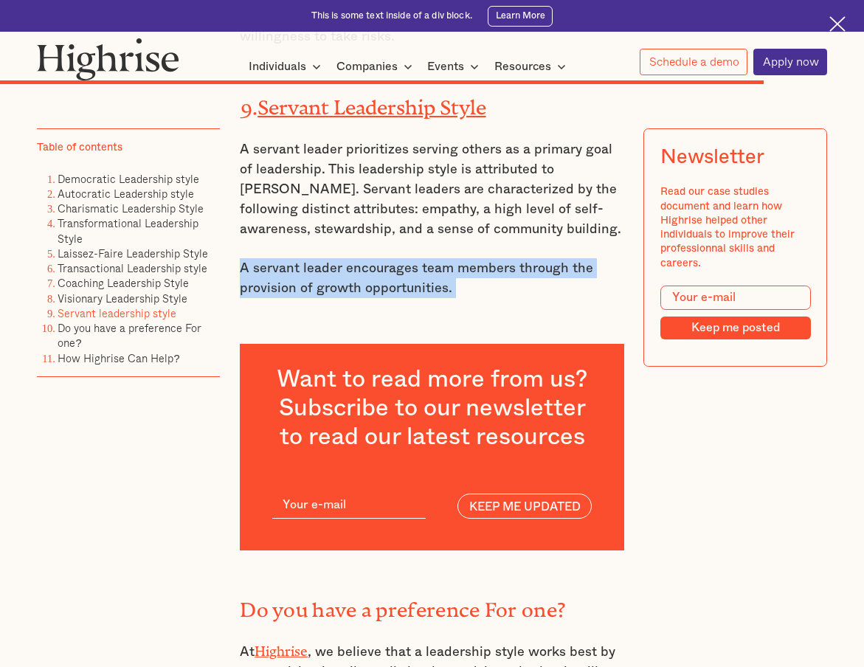
scroll to position [10725, 0]
